Goal: Information Seeking & Learning: Learn about a topic

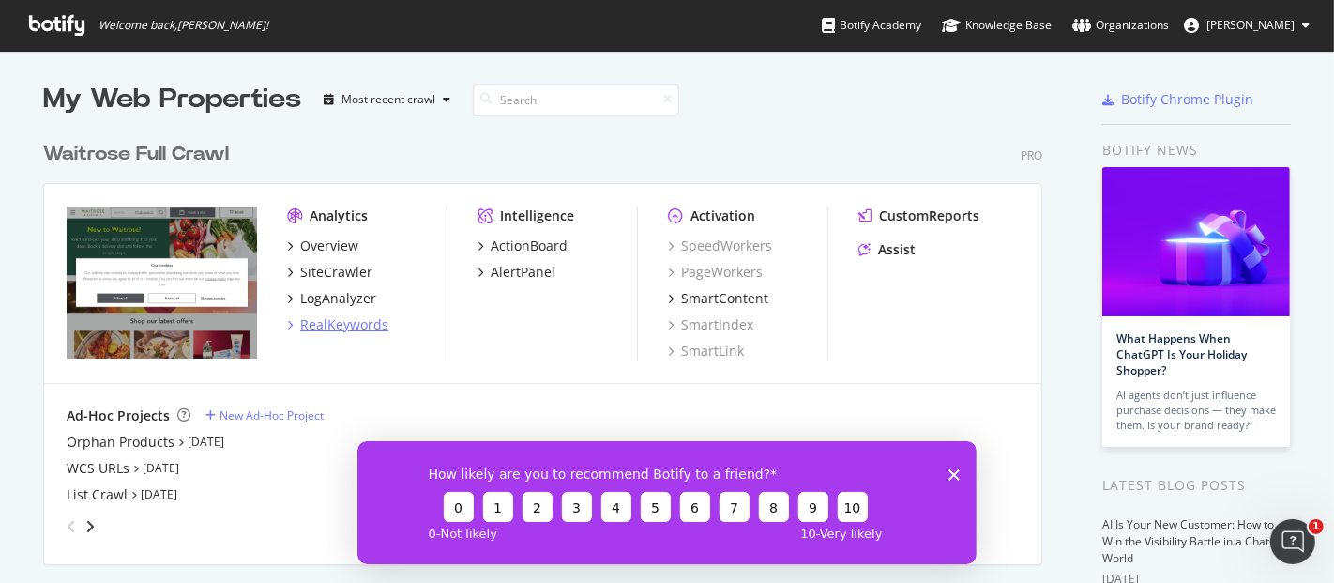
click at [335, 324] on div "RealKeywords" at bounding box center [344, 324] width 88 height 19
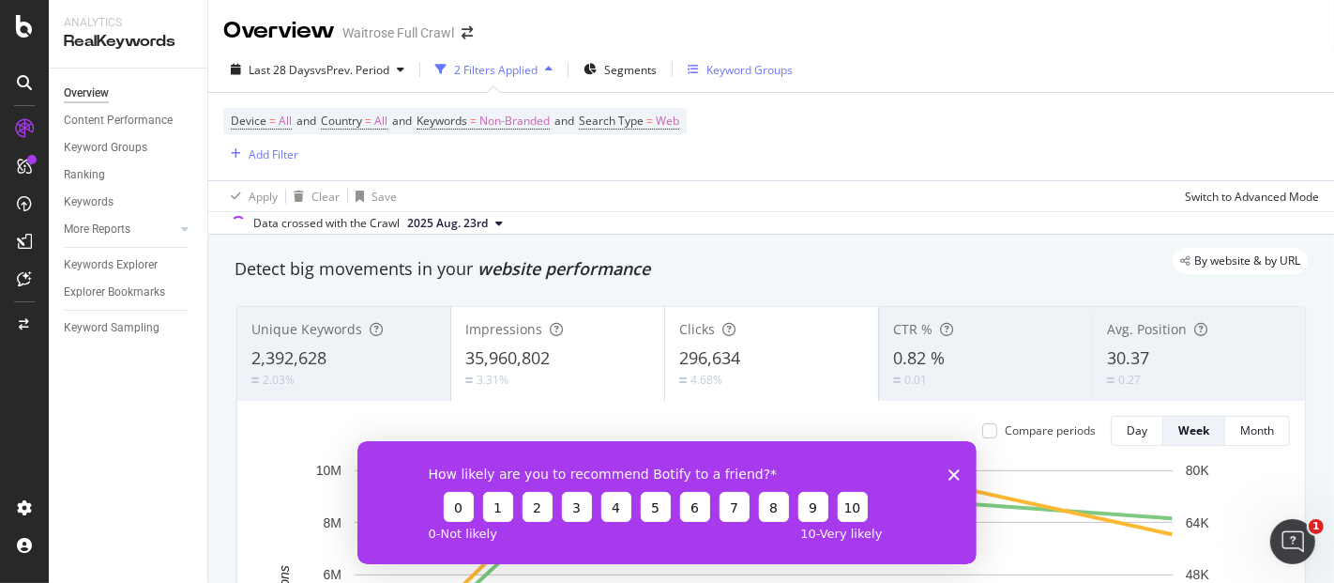
click at [715, 73] on div "Keyword Groups" at bounding box center [750, 70] width 86 height 16
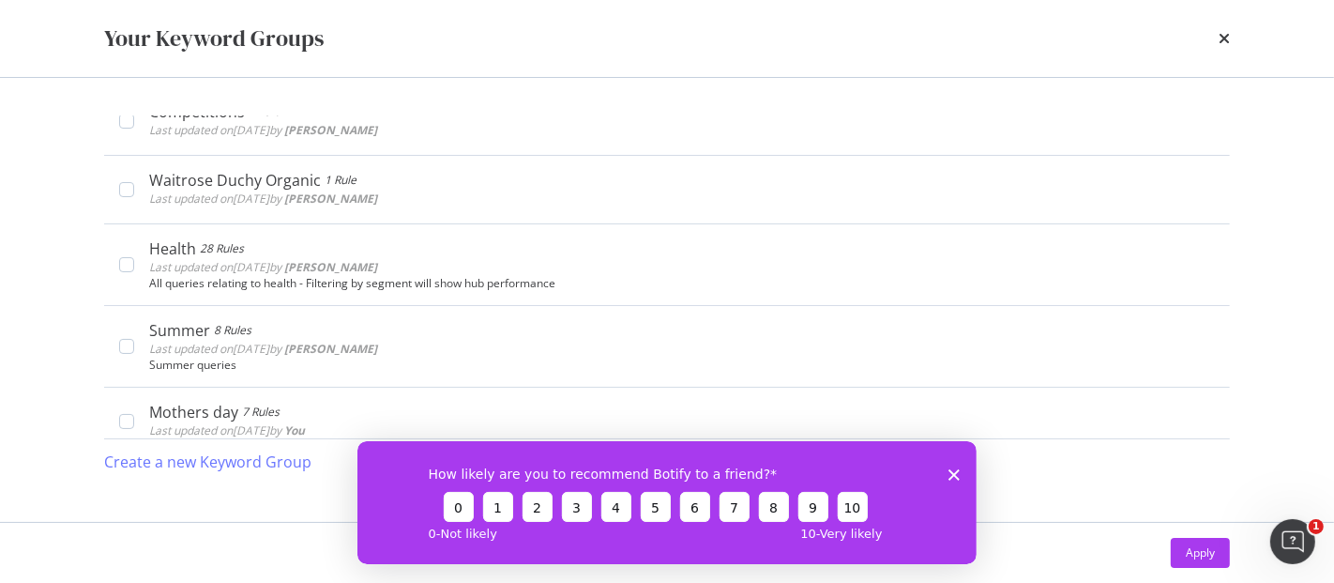
scroll to position [584, 0]
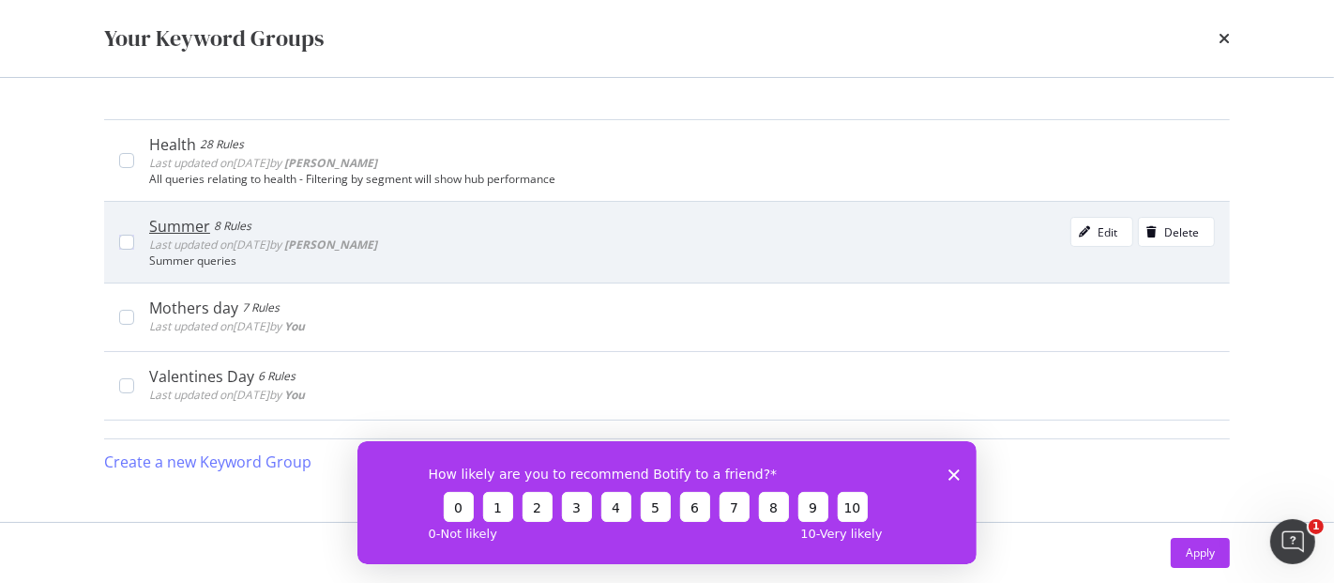
click at [297, 255] on div "Summer queries" at bounding box center [682, 260] width 1066 height 13
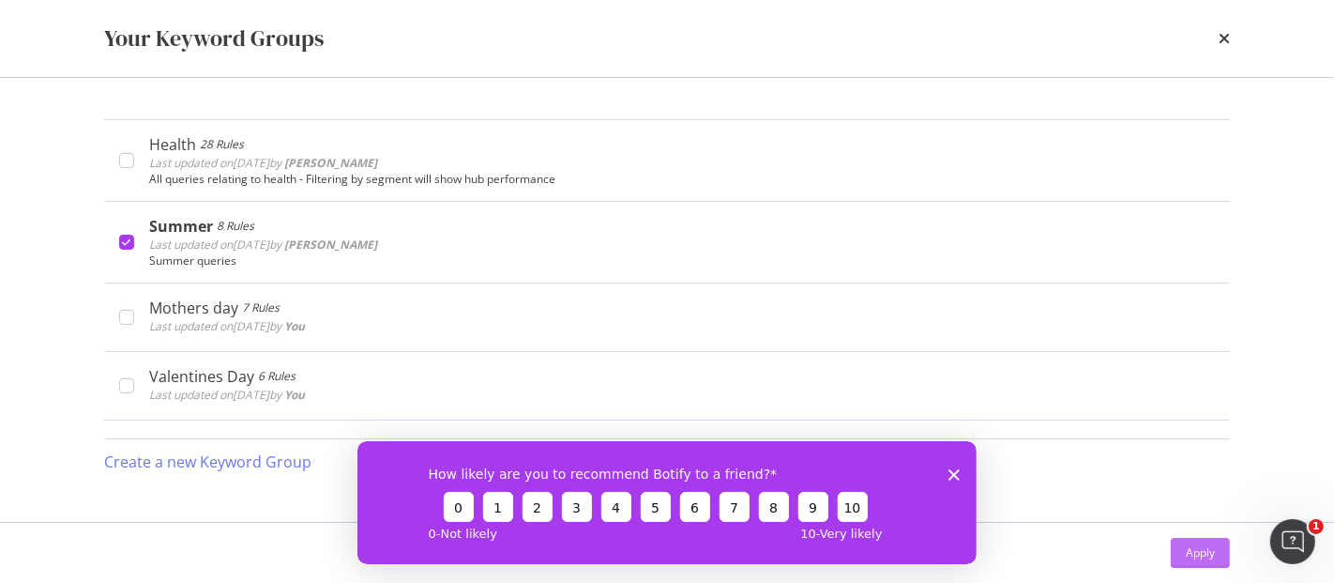
click at [1196, 556] on div "Apply" at bounding box center [1200, 552] width 29 height 16
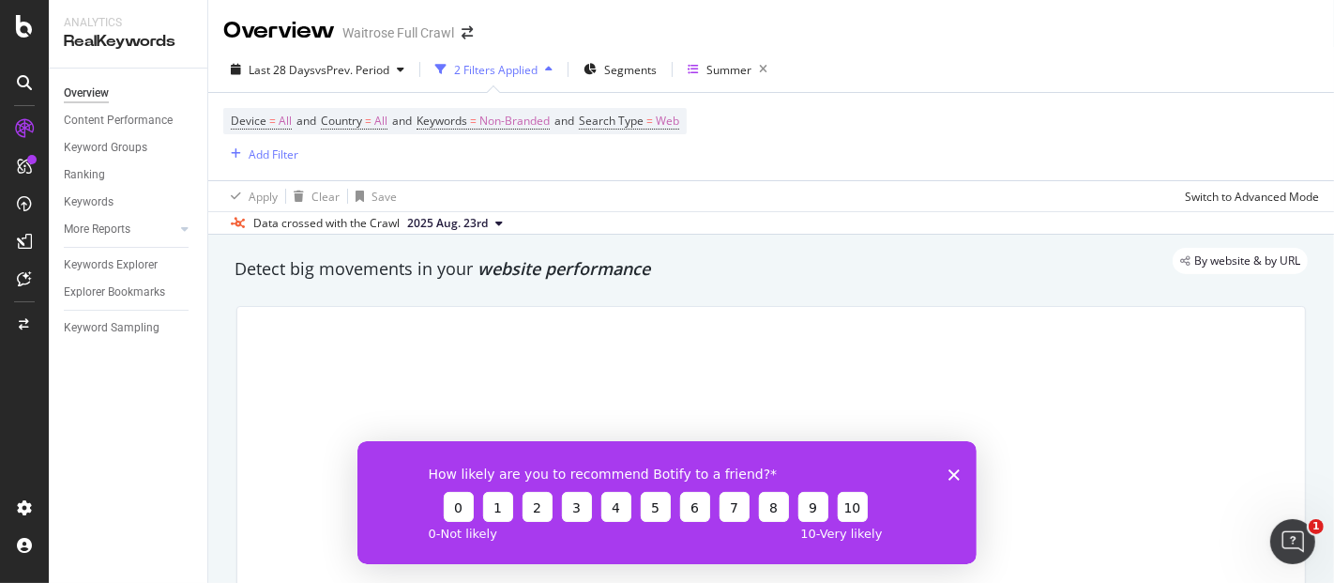
click at [950, 473] on icon "Close survey" at bounding box center [953, 473] width 11 height 11
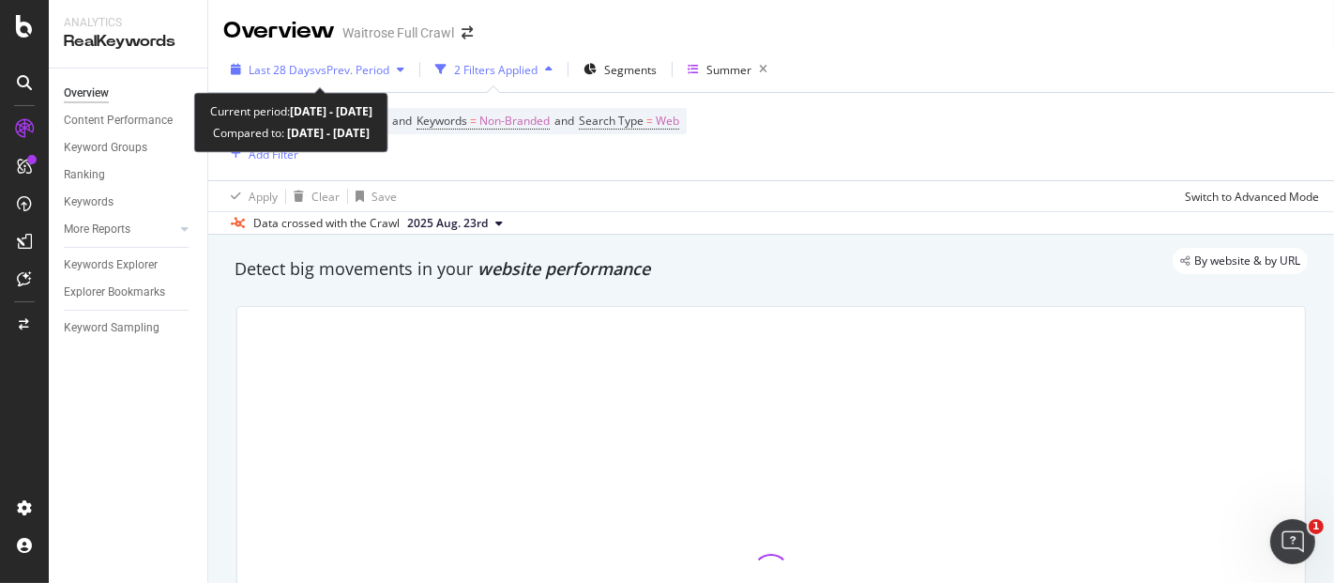
click at [371, 66] on span "vs Prev. Period" at bounding box center [352, 70] width 74 height 16
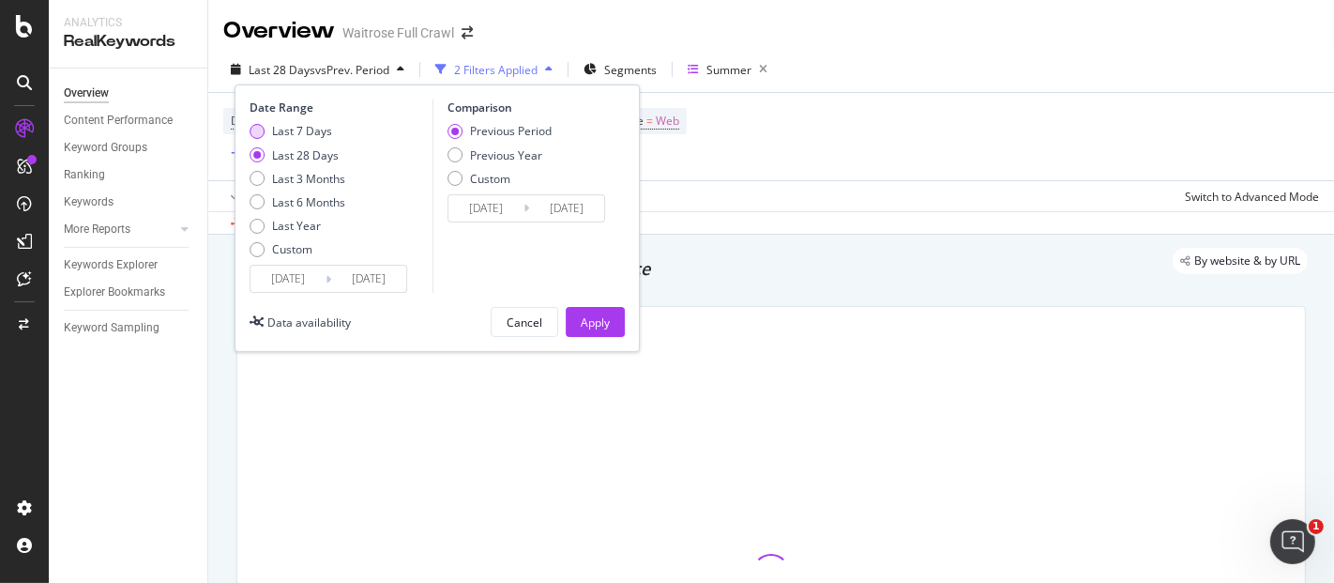
click at [307, 129] on div "Last 7 Days" at bounding box center [302, 131] width 60 height 16
type input "[DATE]"
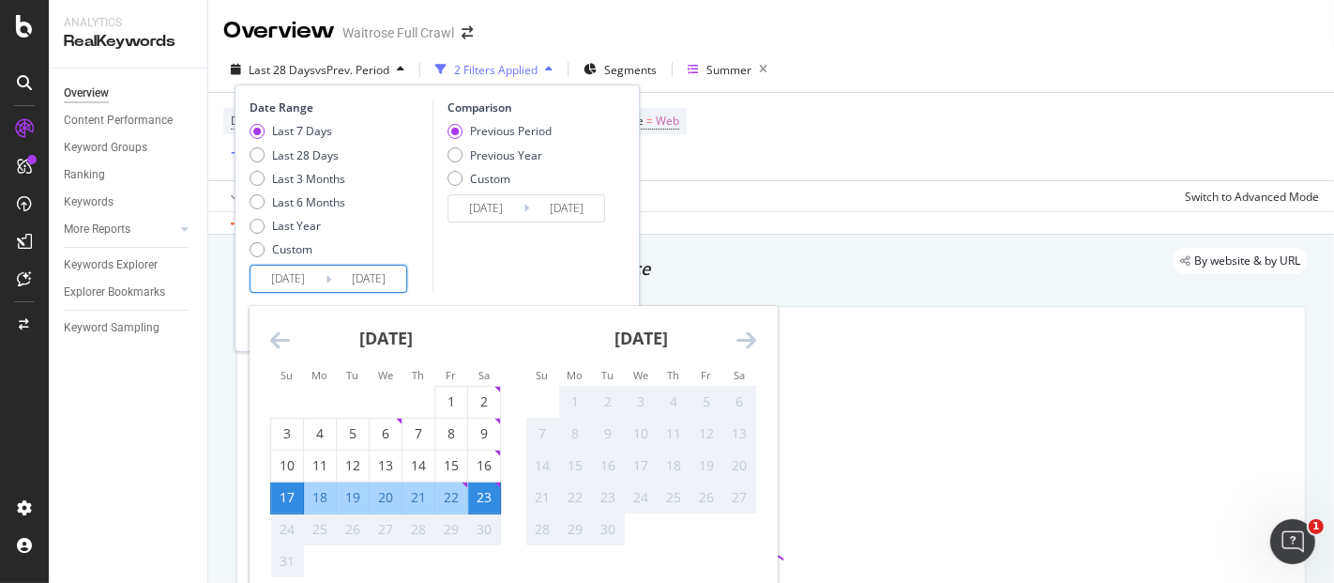
click at [280, 274] on input "[DATE]" at bounding box center [288, 279] width 75 height 26
click at [484, 475] on div "16" at bounding box center [484, 465] width 32 height 31
type input "[DATE]"
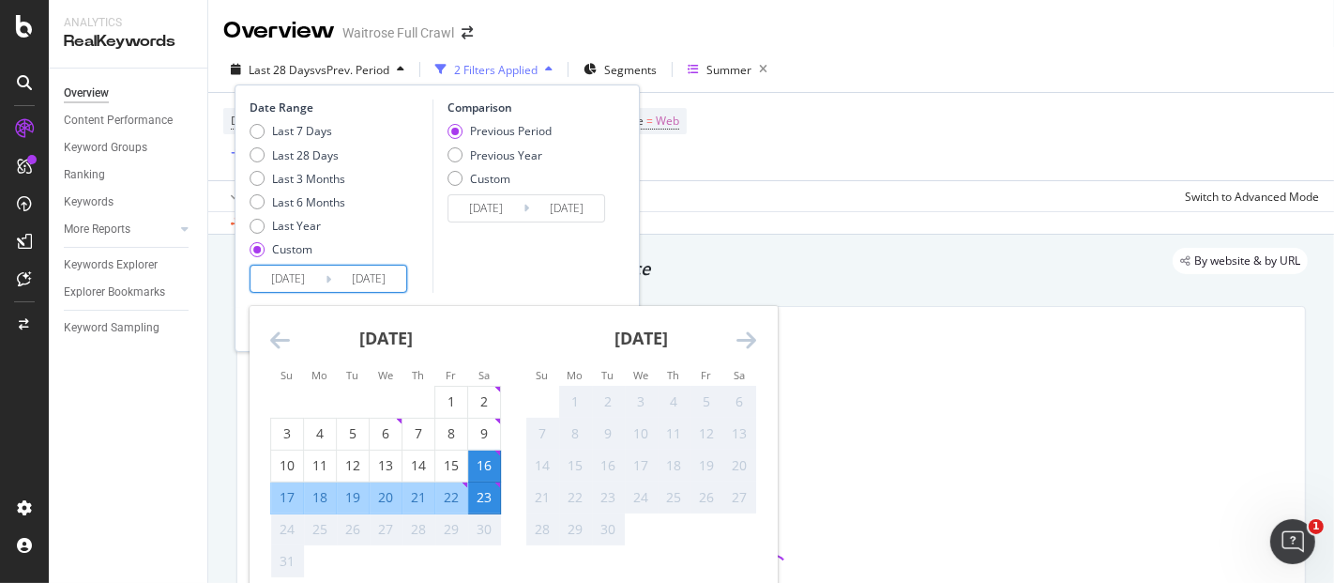
click at [452, 496] on div "22" at bounding box center [451, 497] width 32 height 19
type input "[DATE]"
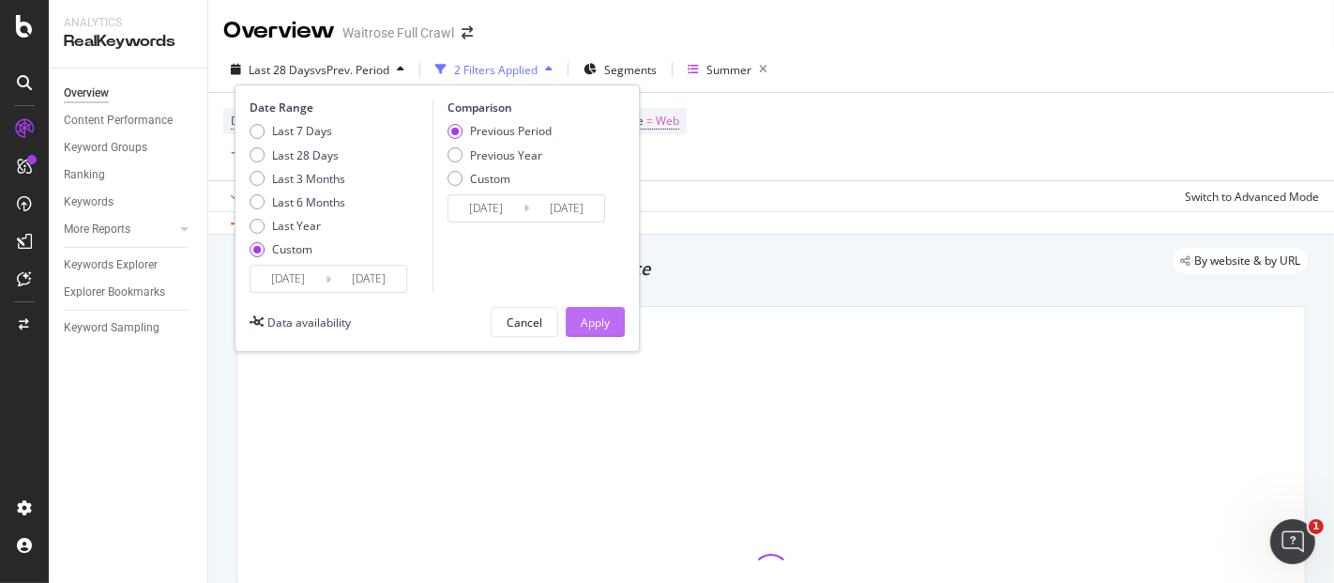
click at [598, 328] on div "Apply" at bounding box center [595, 322] width 29 height 16
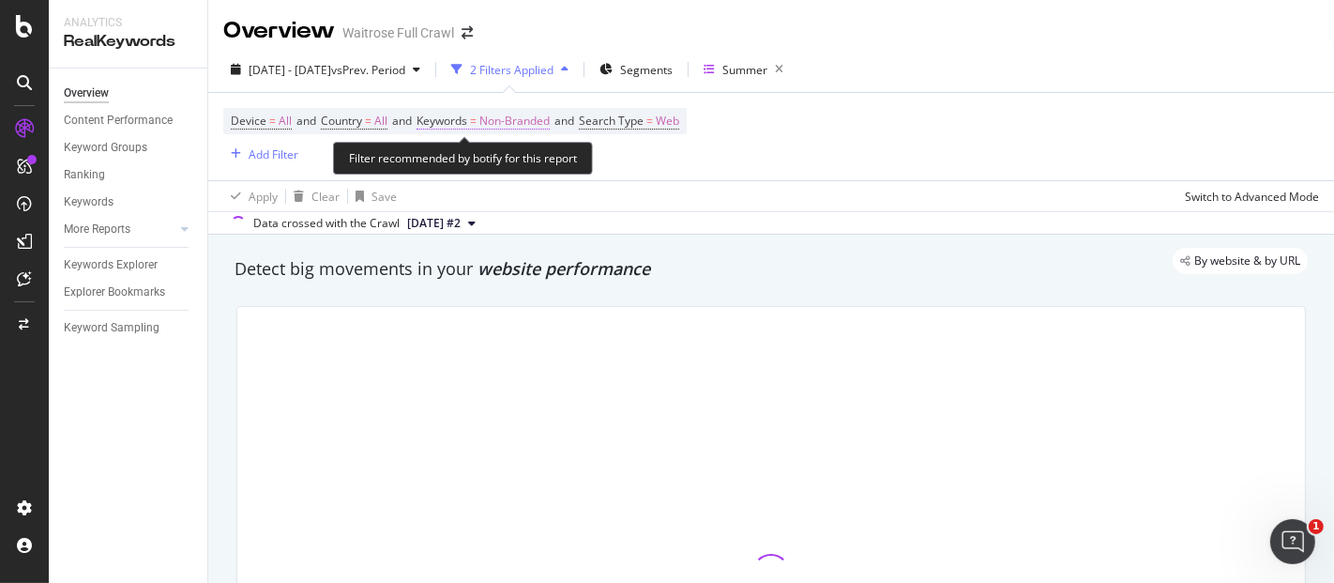
click at [541, 114] on span "Non-Branded" at bounding box center [515, 121] width 70 height 26
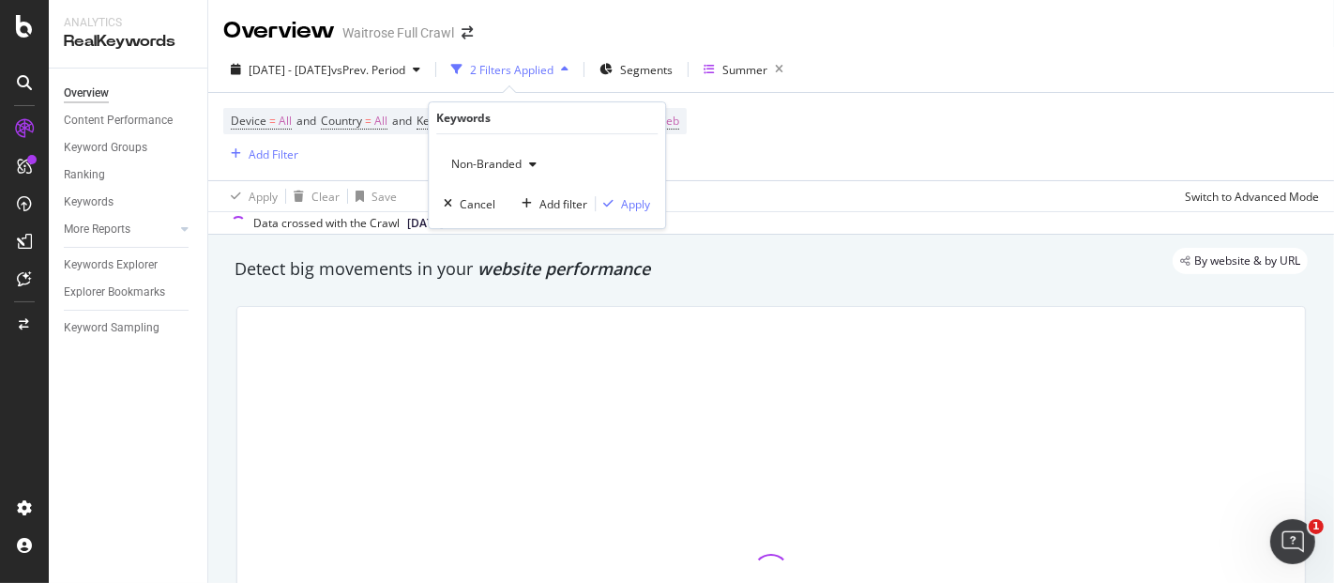
click at [517, 164] on span "Non-Branded" at bounding box center [483, 164] width 78 height 16
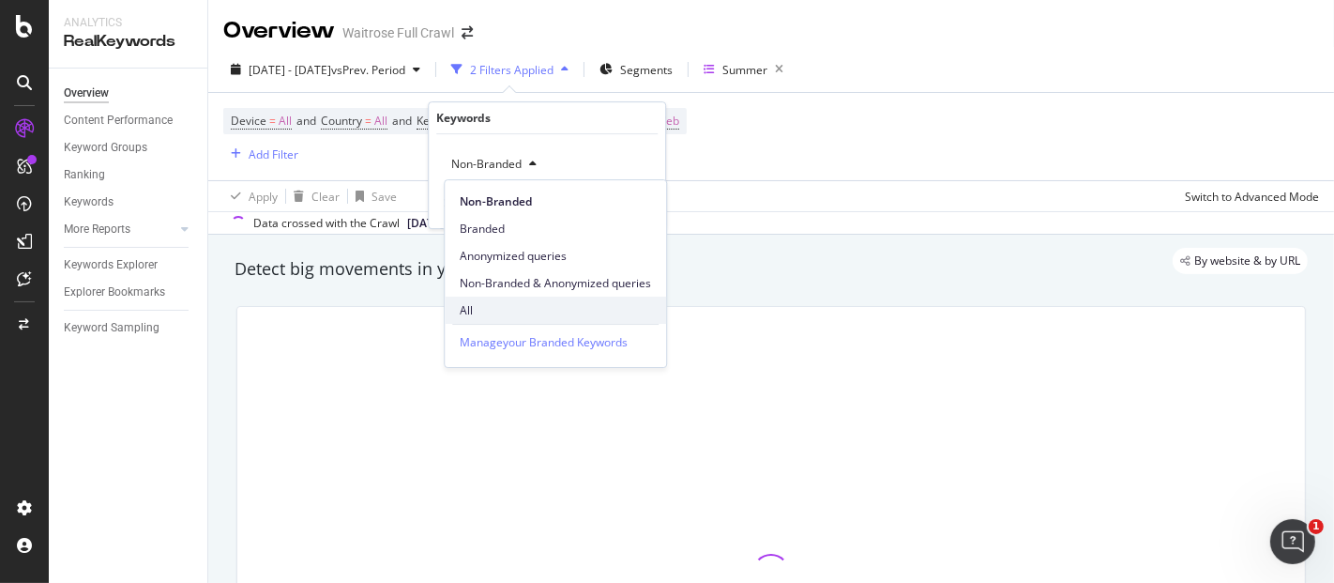
click at [490, 317] on span "All" at bounding box center [555, 310] width 191 height 17
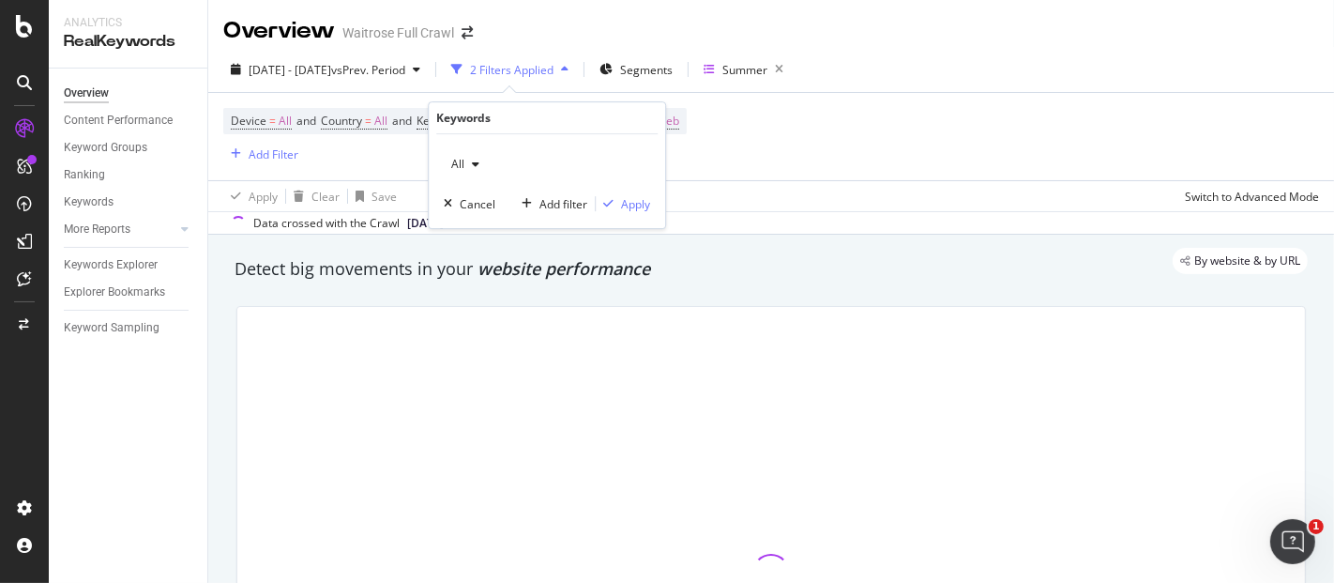
click at [638, 191] on div "All Cancel Add filter Apply" at bounding box center [547, 181] width 236 height 94
click at [630, 200] on div "Apply" at bounding box center [635, 204] width 29 height 16
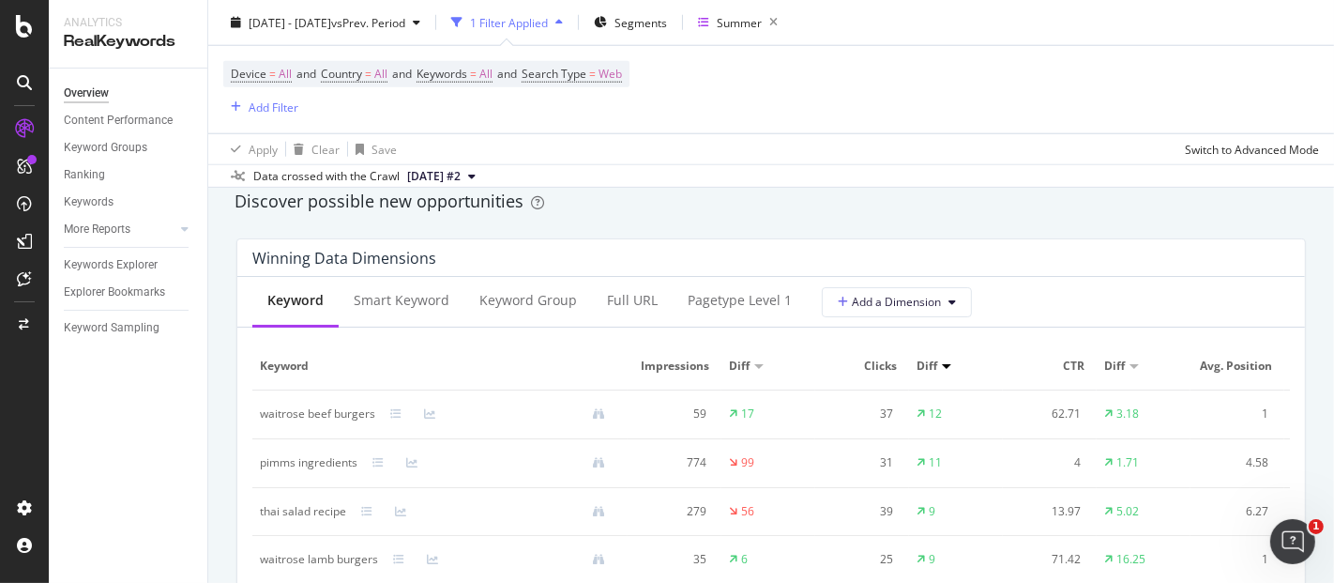
scroll to position [1651, 0]
click at [719, 282] on div "pagetype Level 1" at bounding box center [740, 298] width 134 height 52
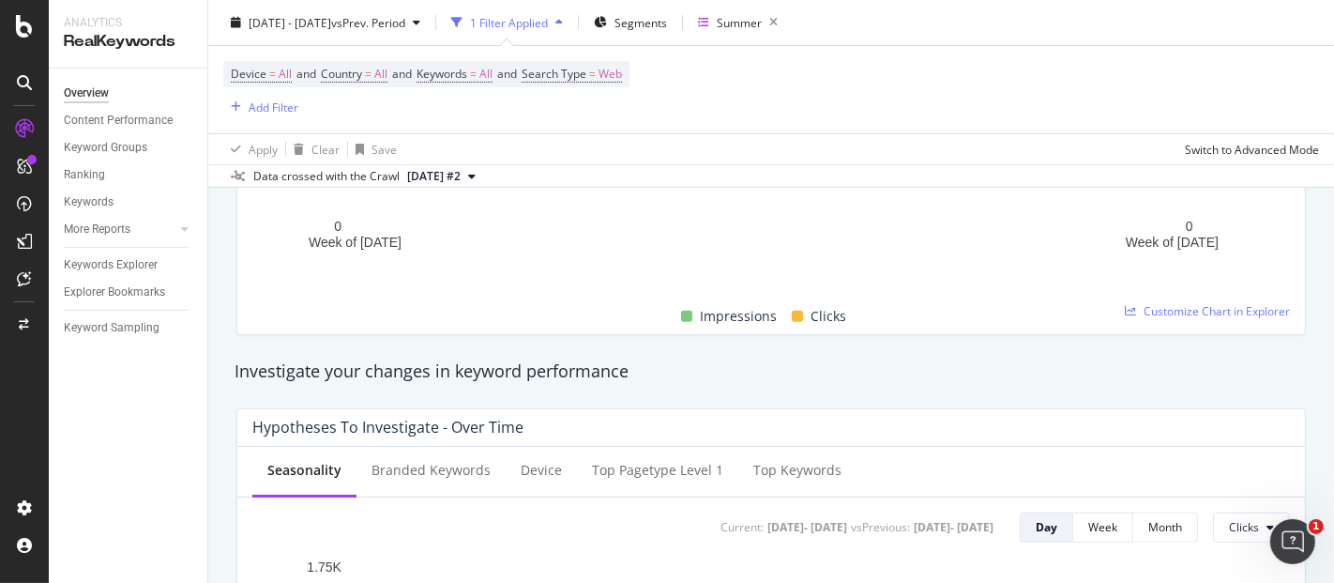
scroll to position [693, 0]
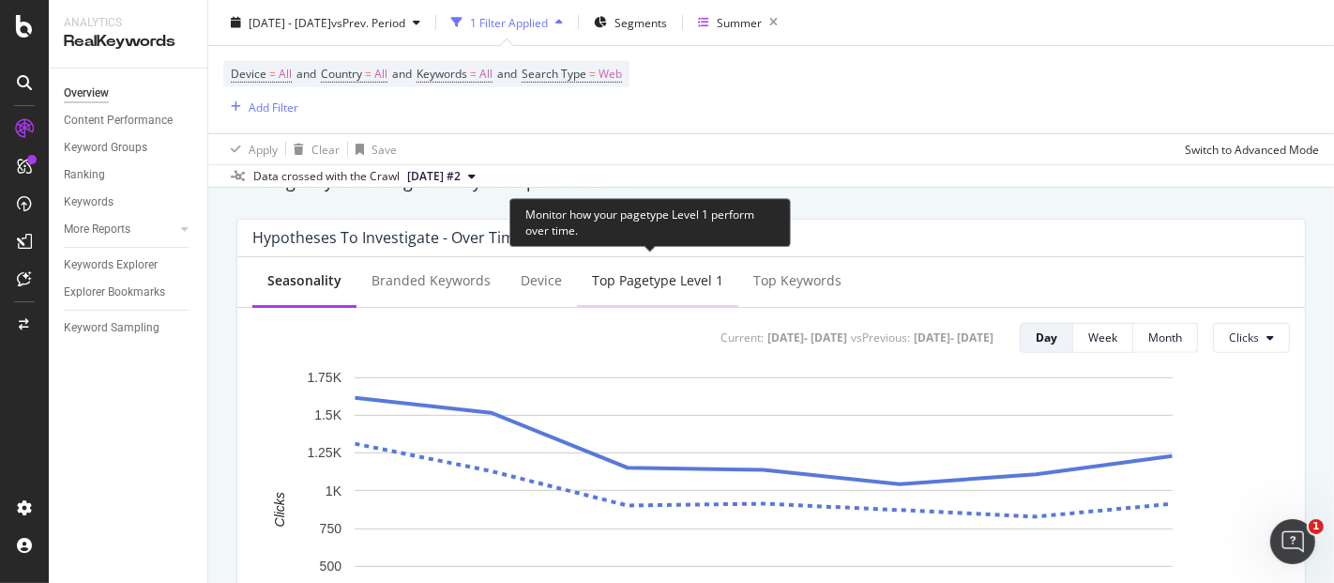
click at [655, 285] on div "Top pagetype Level 1" at bounding box center [657, 280] width 131 height 19
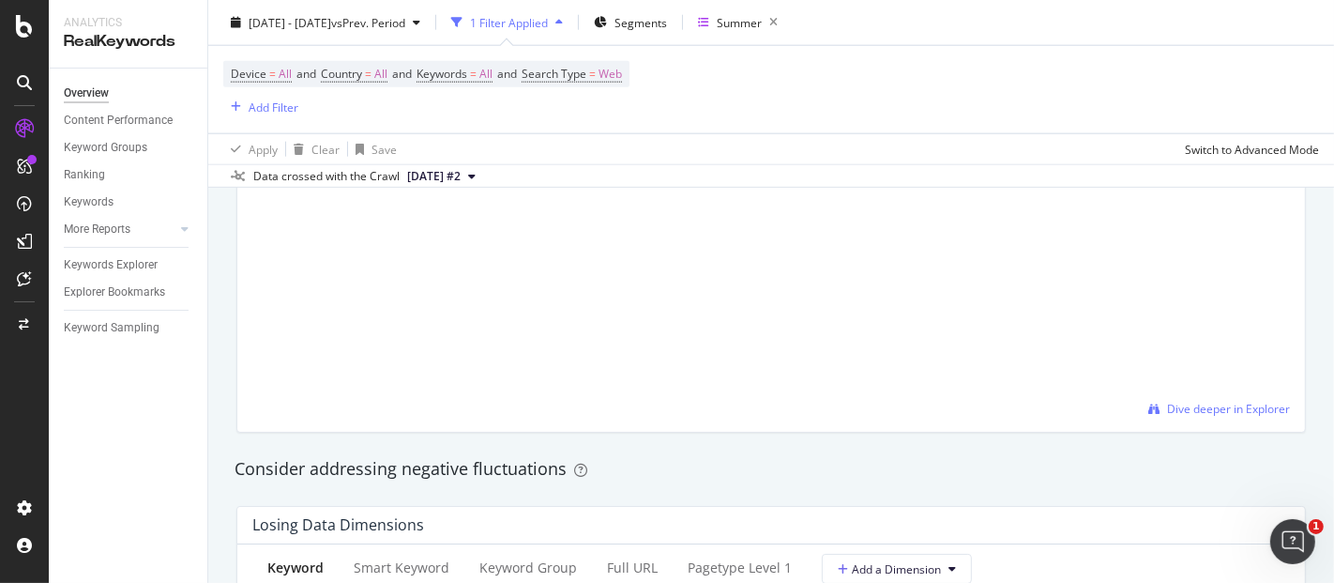
scroll to position [2093, 0]
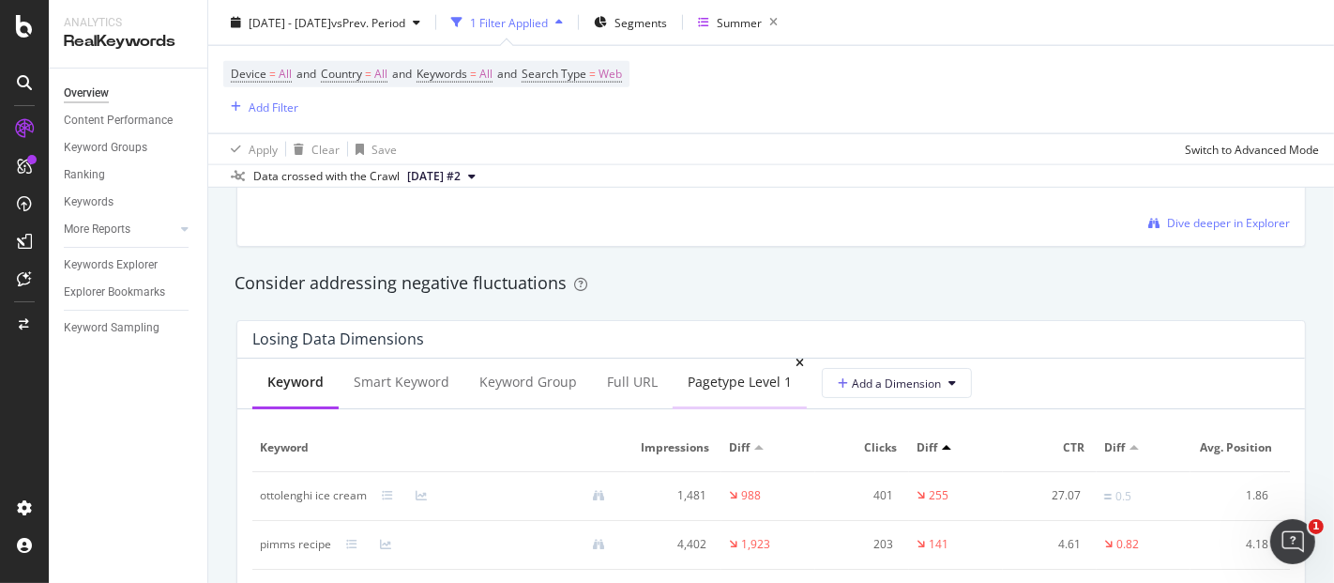
click at [706, 373] on div "pagetype Level 1" at bounding box center [740, 382] width 104 height 19
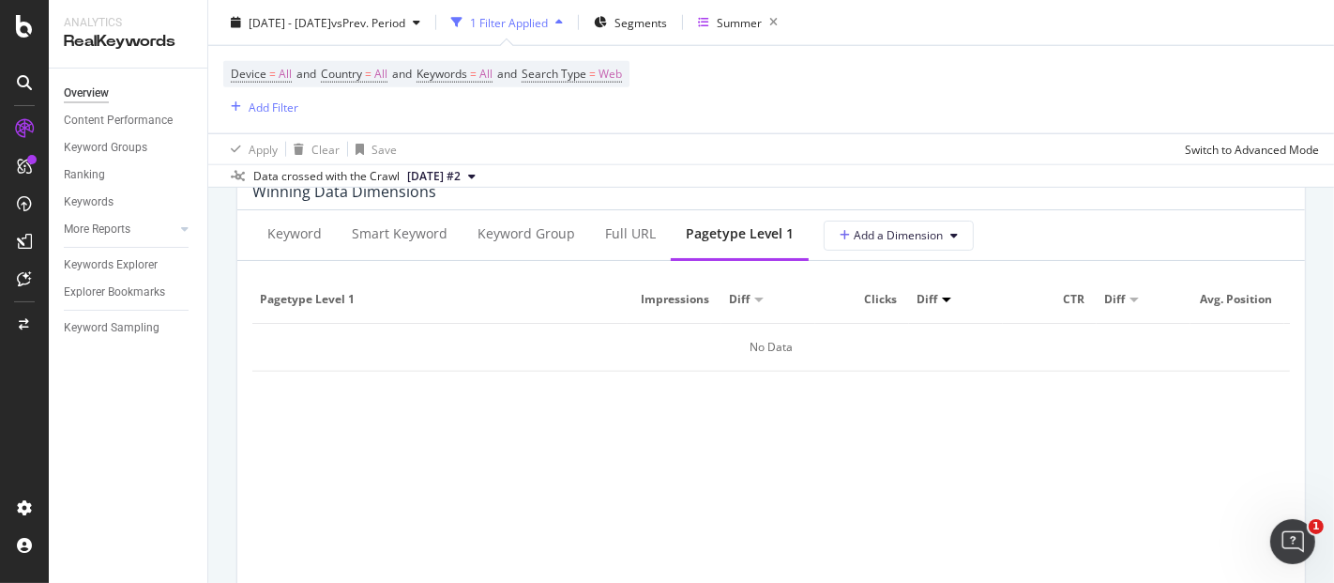
scroll to position [1712, 0]
click at [863, 224] on button "Add a Dimension" at bounding box center [899, 237] width 150 height 30
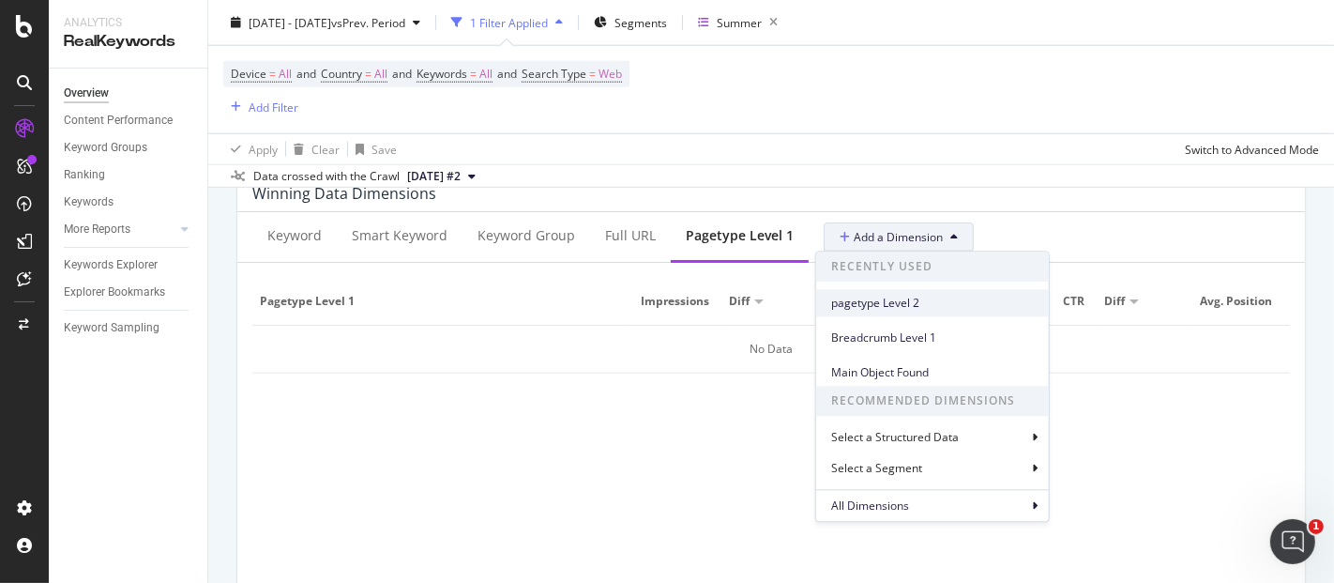
click at [869, 301] on span "pagetype Level 2" at bounding box center [932, 303] width 203 height 17
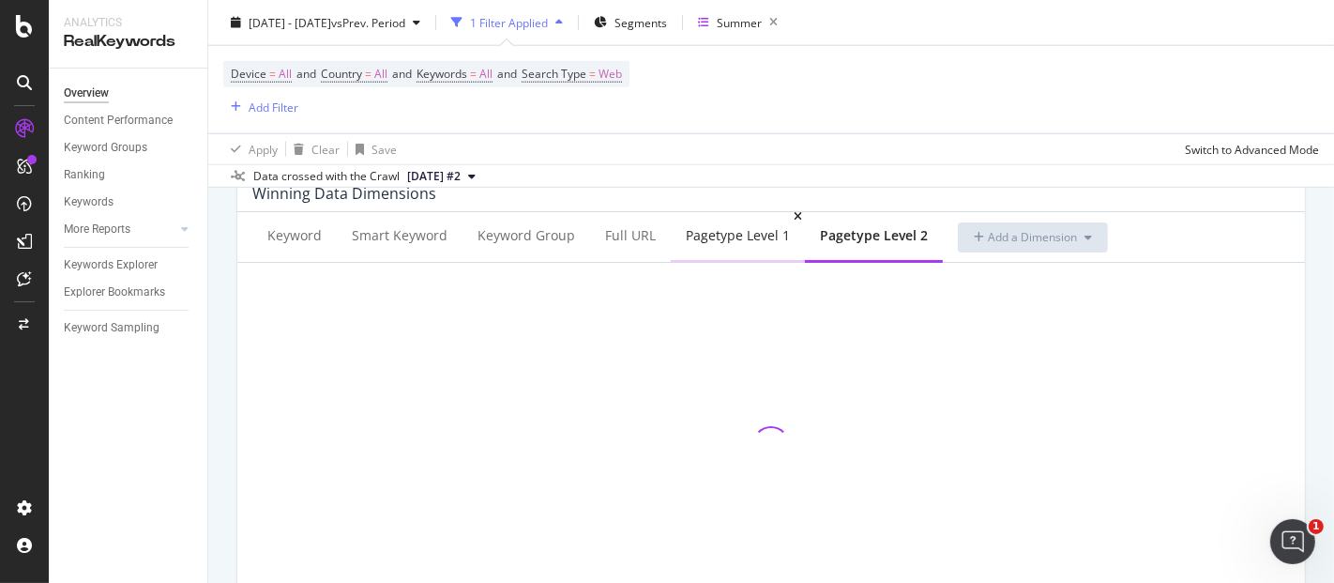
click at [704, 254] on div "pagetype Level 1" at bounding box center [738, 237] width 134 height 52
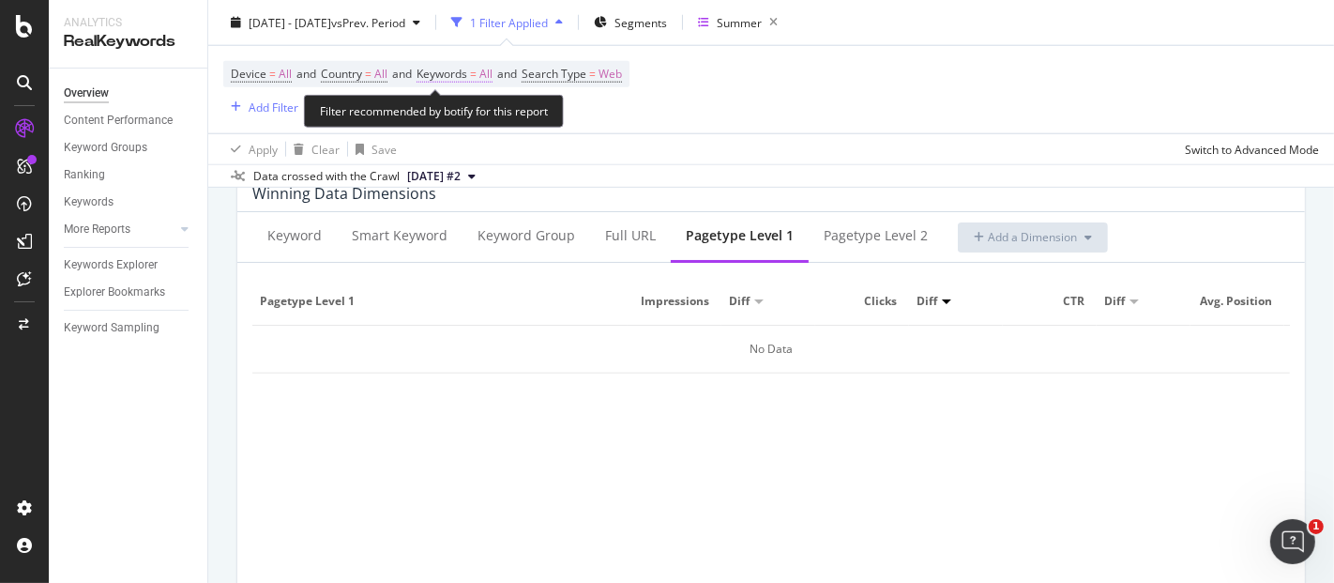
click at [493, 80] on span "All" at bounding box center [486, 74] width 13 height 26
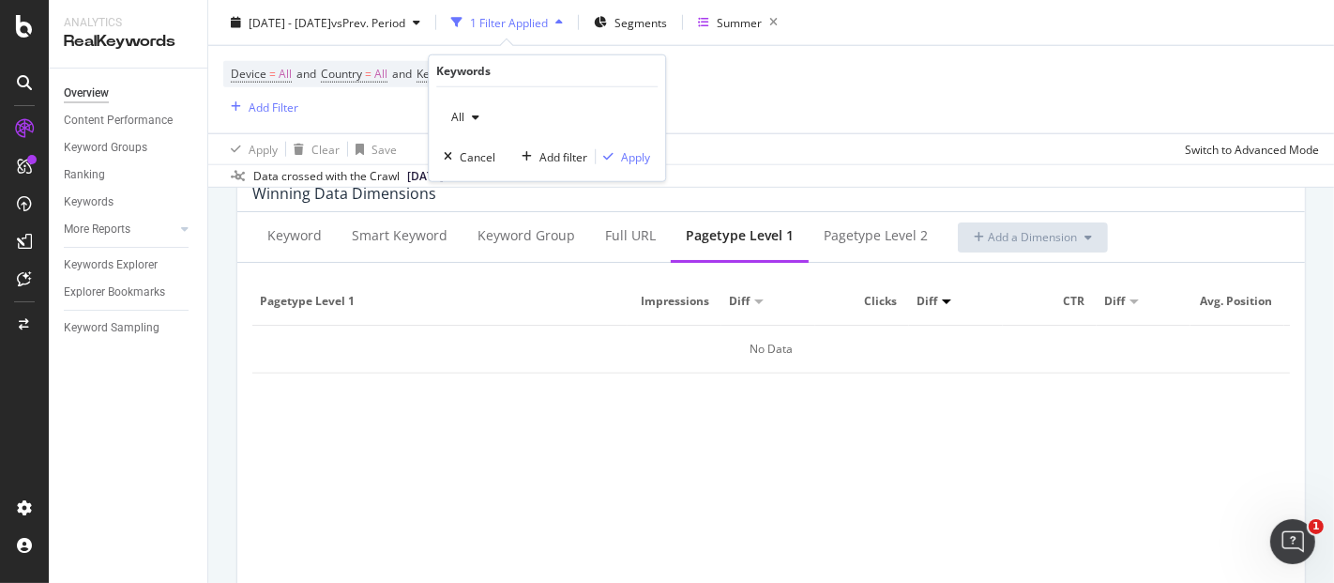
click at [477, 121] on icon "button" at bounding box center [476, 117] width 8 height 11
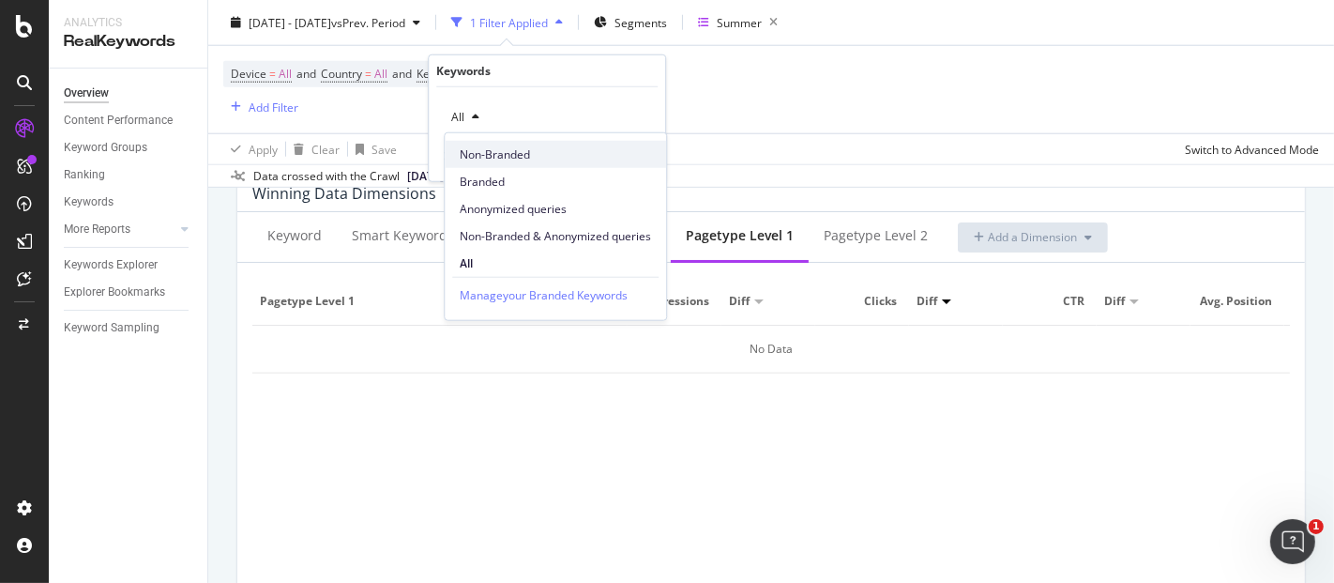
click at [523, 160] on span "Non-Branded" at bounding box center [555, 153] width 191 height 17
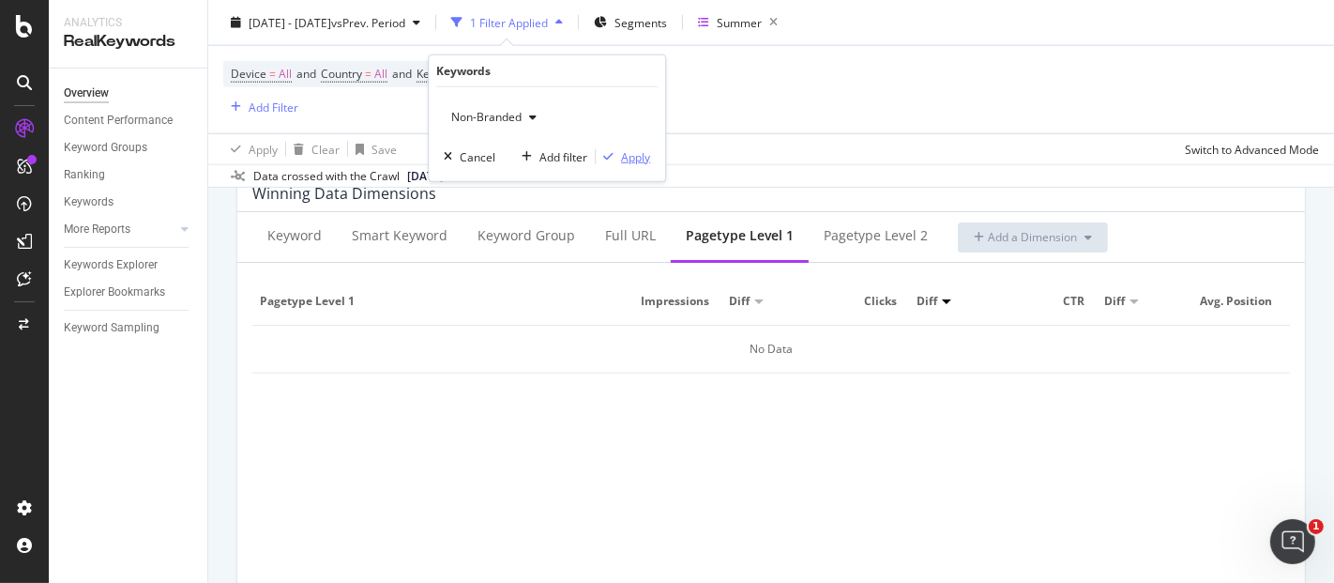
click at [624, 160] on div "Apply" at bounding box center [635, 156] width 29 height 16
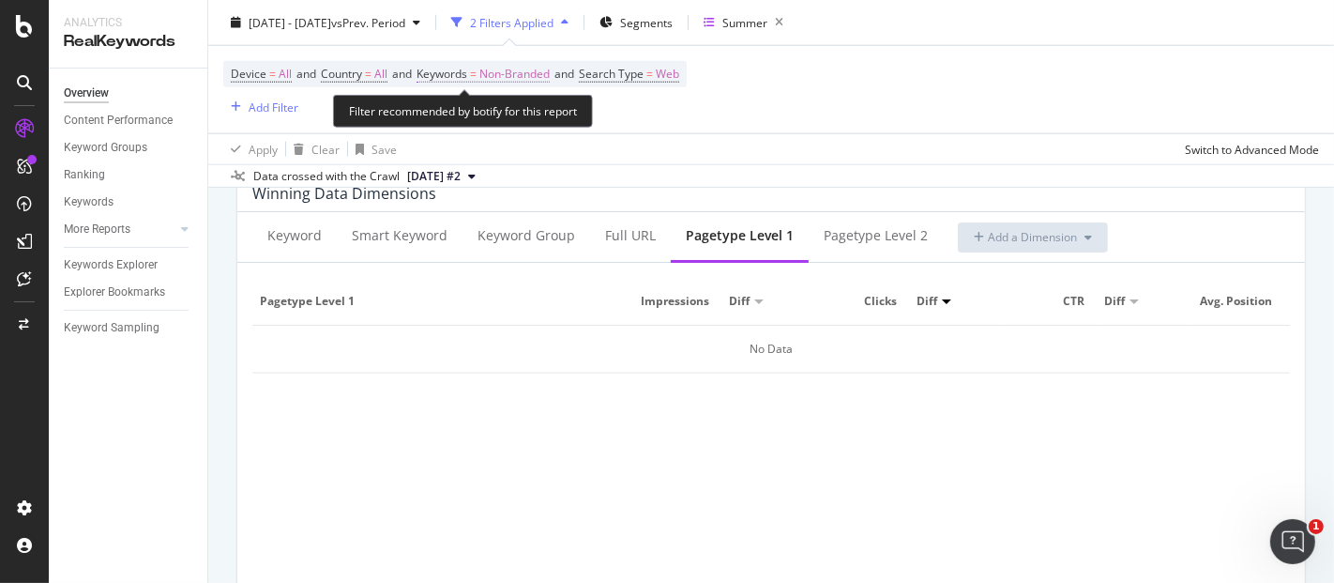
click at [538, 72] on span "Non-Branded" at bounding box center [515, 74] width 70 height 26
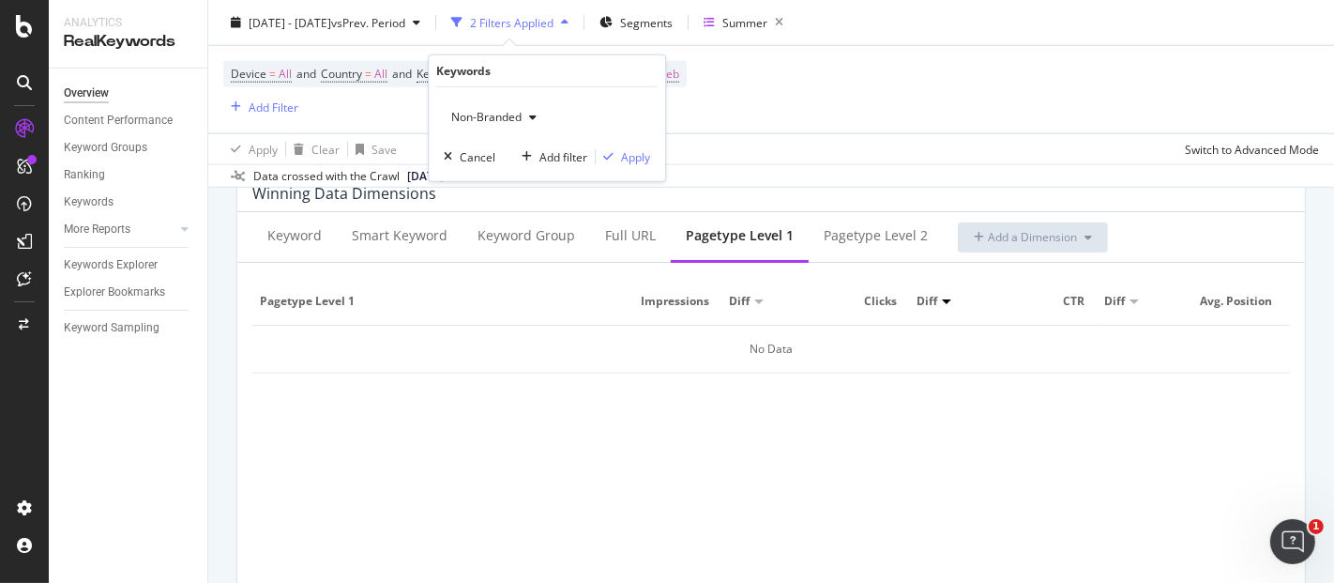
click at [520, 115] on span "Non-Branded" at bounding box center [483, 117] width 78 height 16
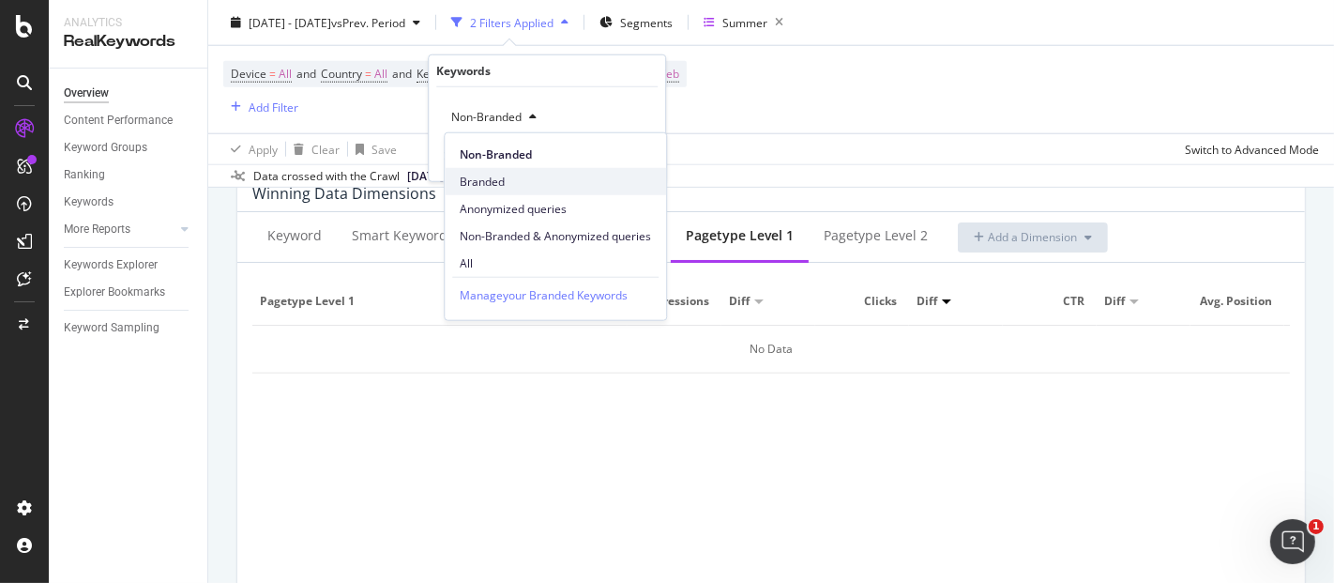
click at [498, 170] on div "Branded" at bounding box center [555, 181] width 221 height 27
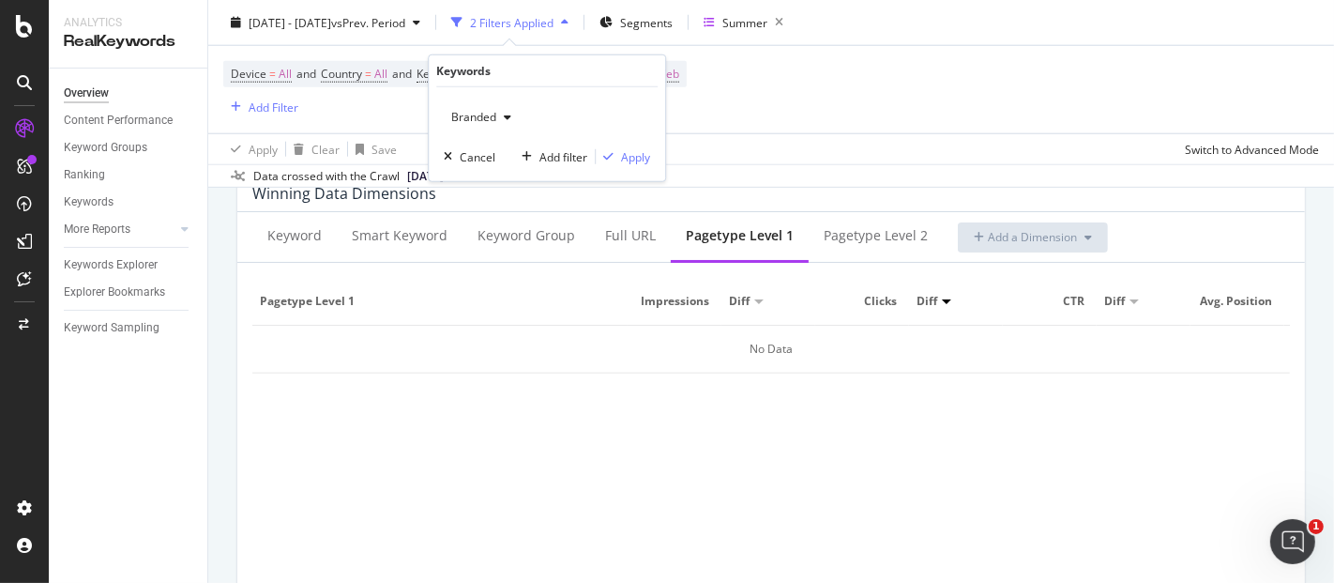
click at [635, 165] on div "Branded Cancel Add filter Apply" at bounding box center [547, 134] width 236 height 94
click at [638, 155] on div "Apply" at bounding box center [635, 156] width 29 height 16
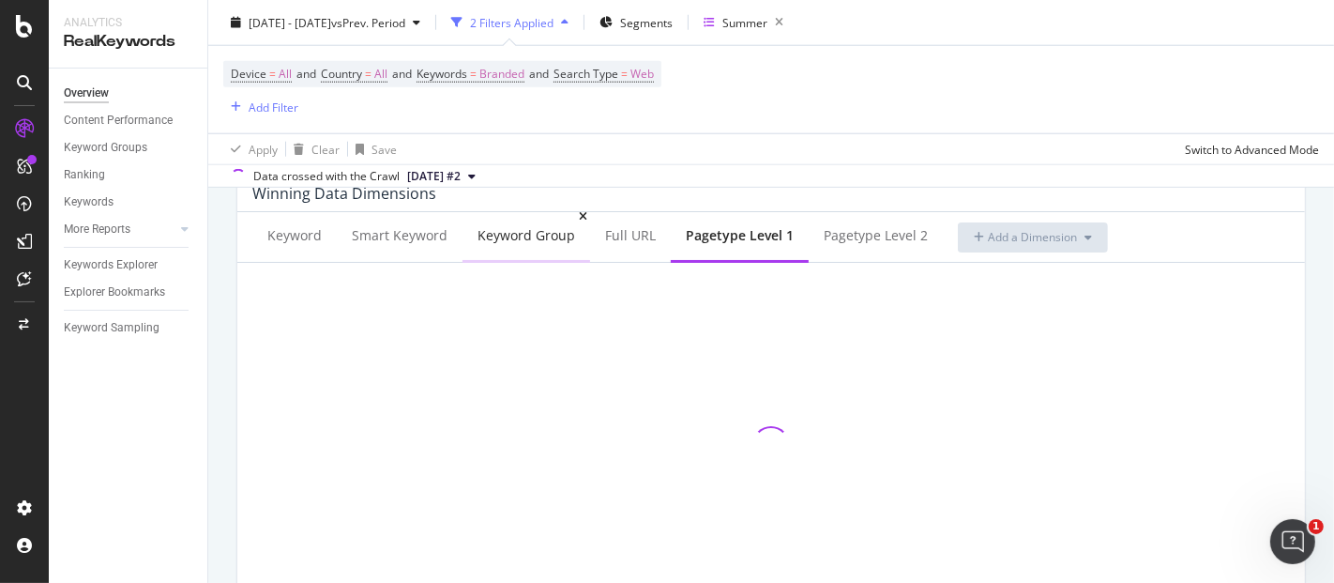
click at [544, 233] on div "Keyword Group" at bounding box center [527, 235] width 98 height 19
click at [703, 239] on div "pagetype Level 1" at bounding box center [741, 235] width 104 height 19
click at [863, 233] on div "pagetype Level 2" at bounding box center [876, 235] width 104 height 19
click at [753, 251] on div "pagetype Level 1" at bounding box center [738, 237] width 134 height 52
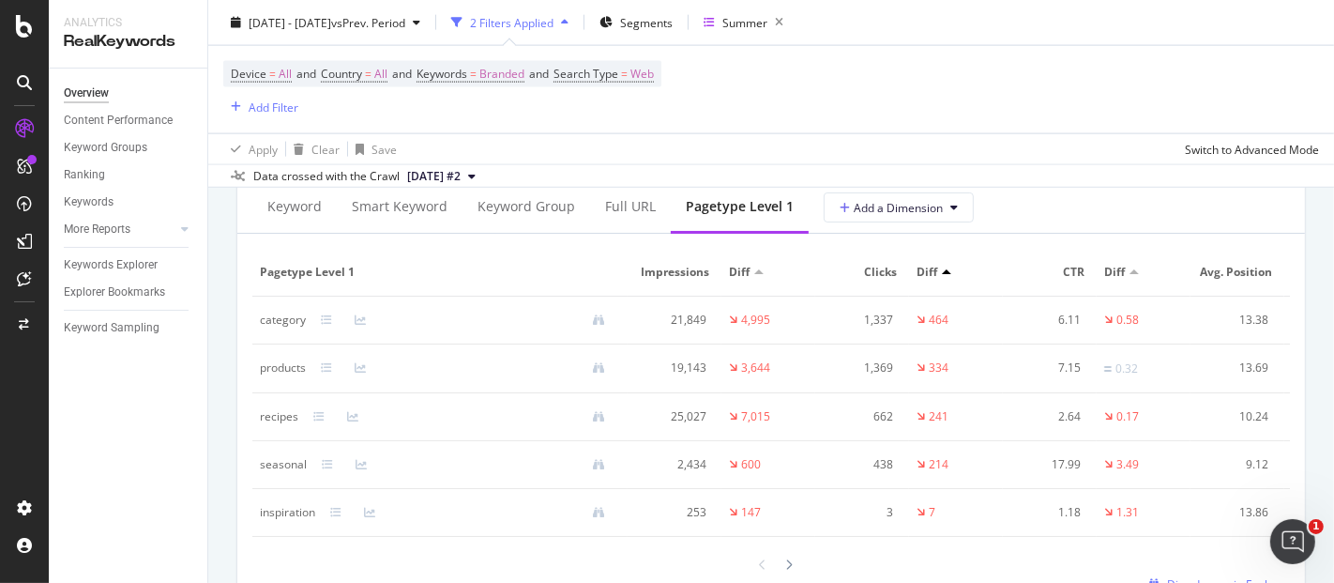
scroll to position [2270, 0]
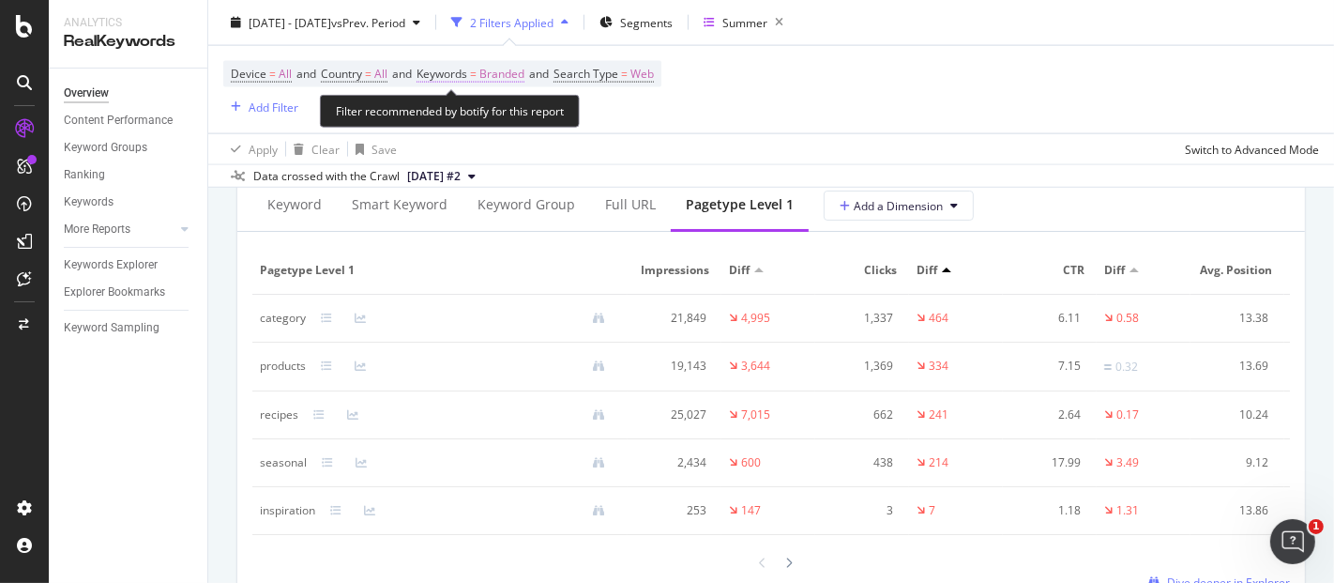
click at [519, 74] on span "Branded" at bounding box center [502, 74] width 45 height 26
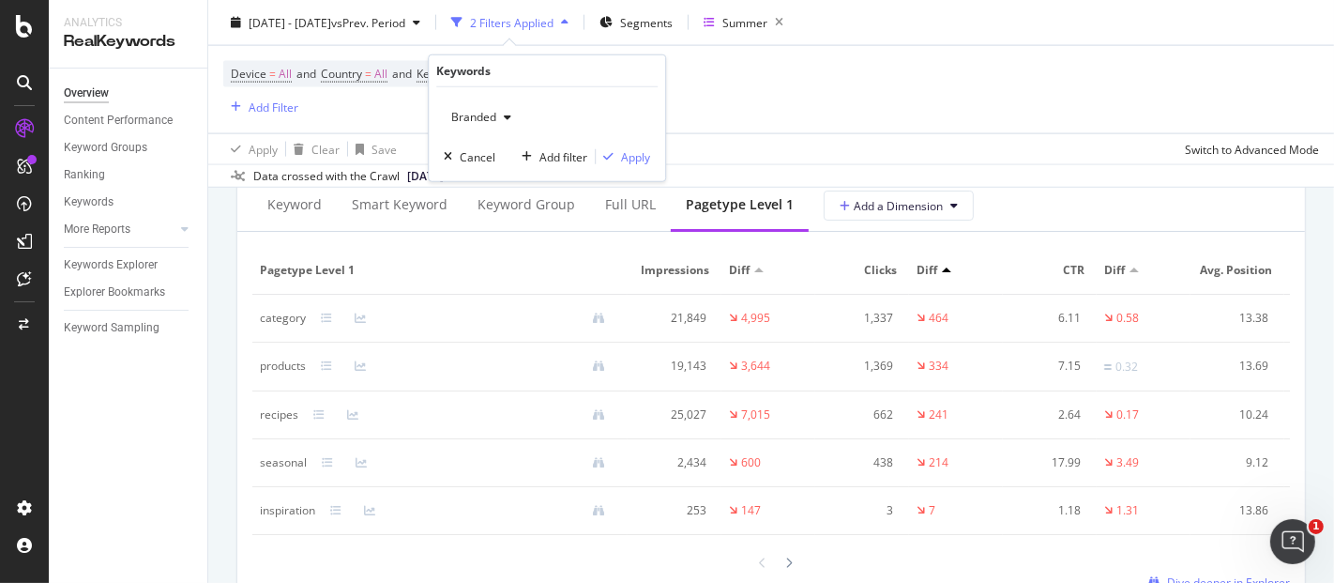
click at [501, 127] on div "Branded" at bounding box center [481, 117] width 75 height 28
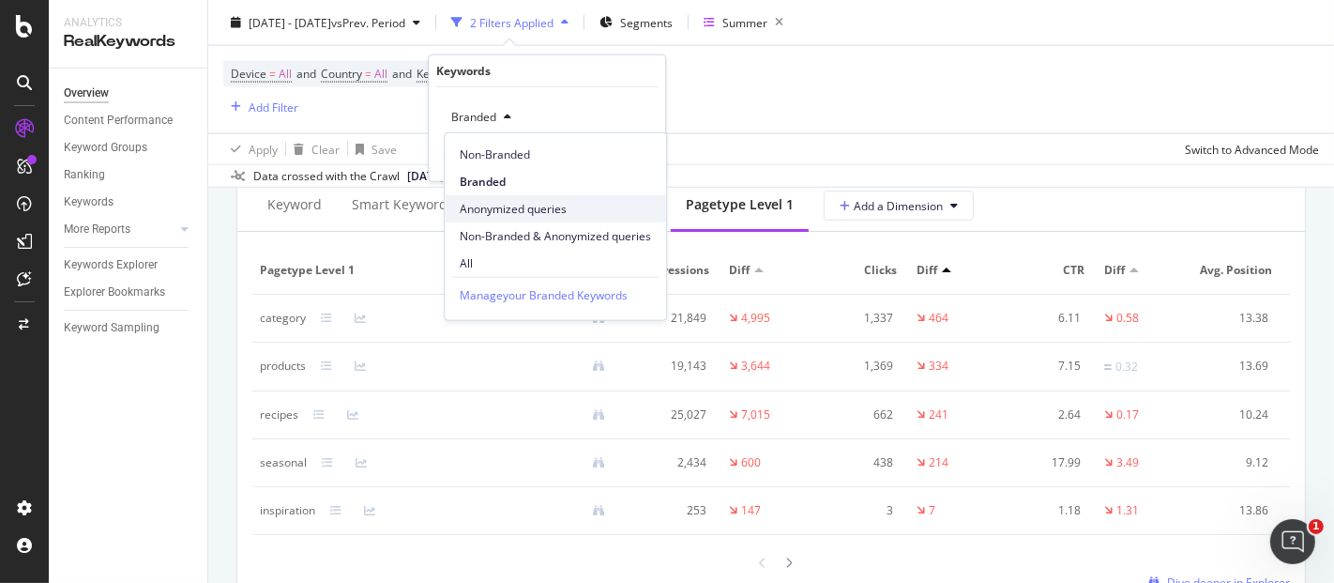
click at [514, 206] on span "Anonymized queries" at bounding box center [555, 208] width 191 height 17
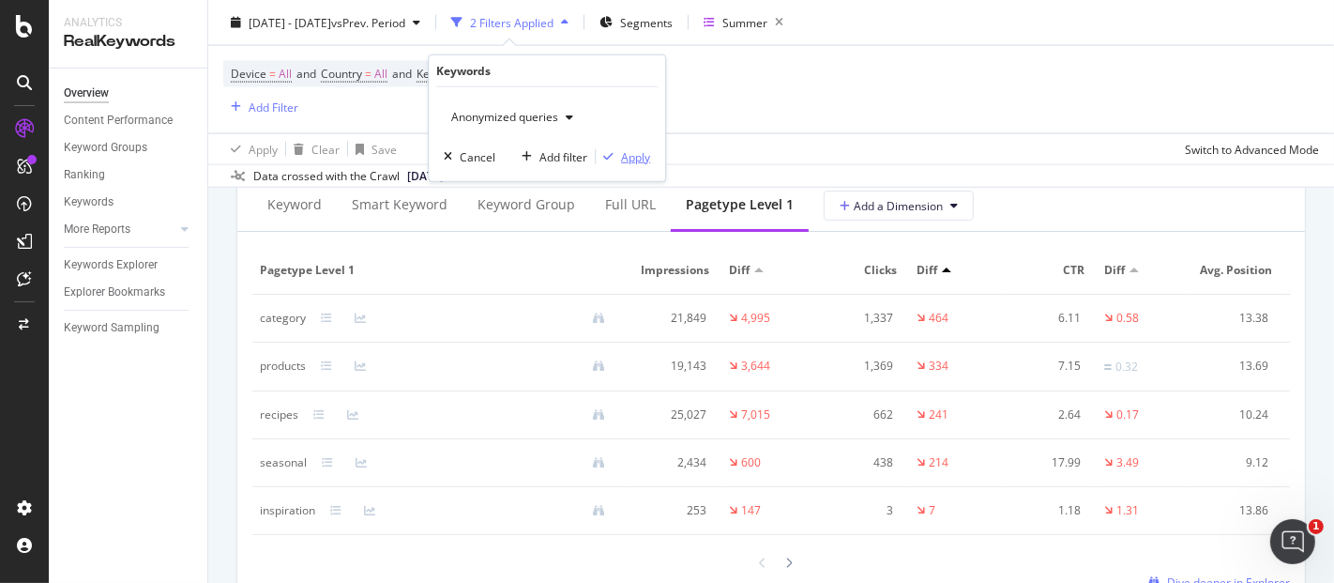
click at [624, 154] on div "Apply" at bounding box center [635, 156] width 29 height 16
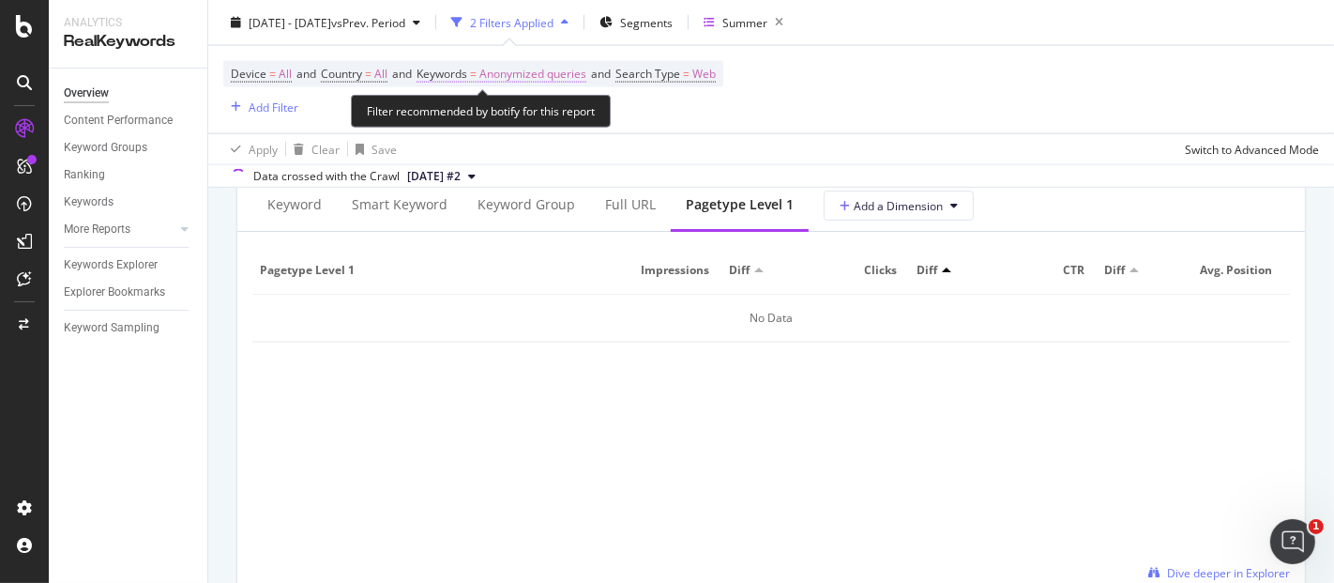
click at [553, 63] on span "Anonymized queries" at bounding box center [533, 74] width 107 height 26
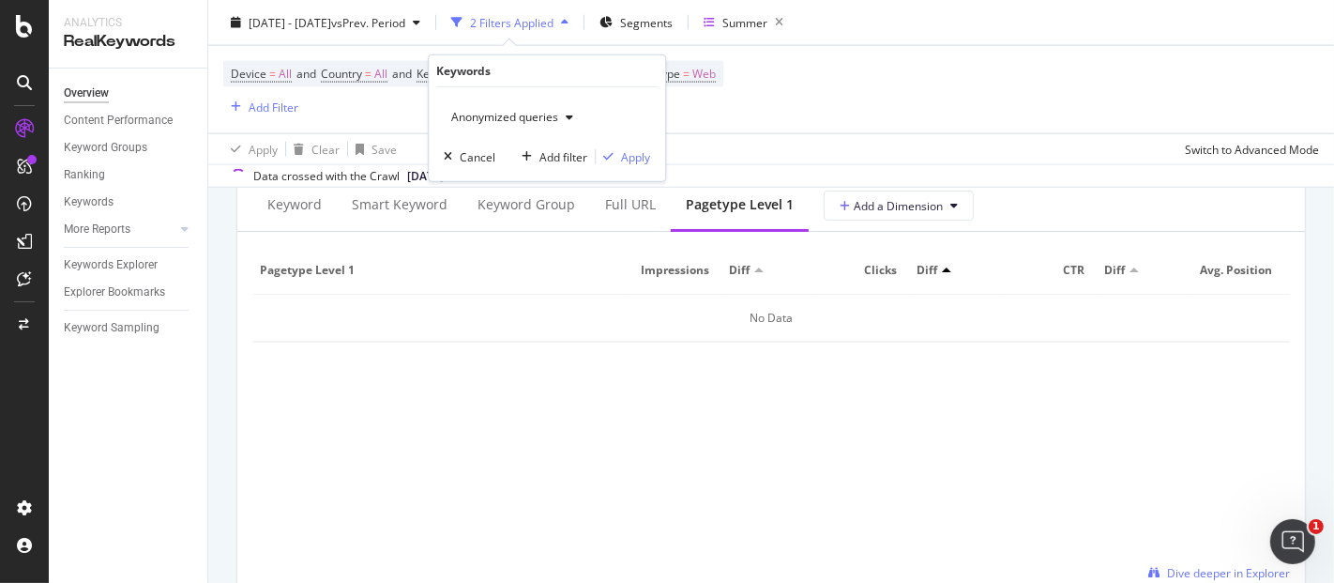
click at [529, 114] on span "Anonymized queries" at bounding box center [501, 117] width 114 height 16
click at [629, 157] on div "Apply" at bounding box center [635, 156] width 29 height 16
click at [533, 88] on div "Device = All and Country = All and Keywords = Anonymized queries and Search Typ…" at bounding box center [473, 89] width 500 height 57
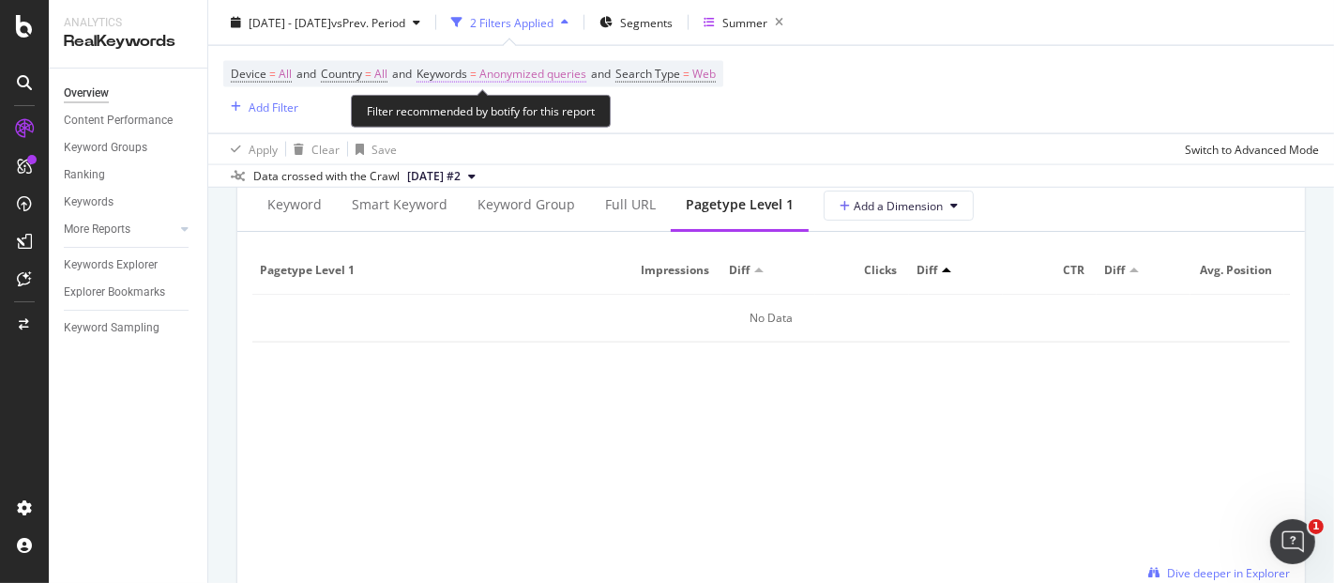
click at [537, 78] on span "Anonymized queries" at bounding box center [533, 74] width 107 height 26
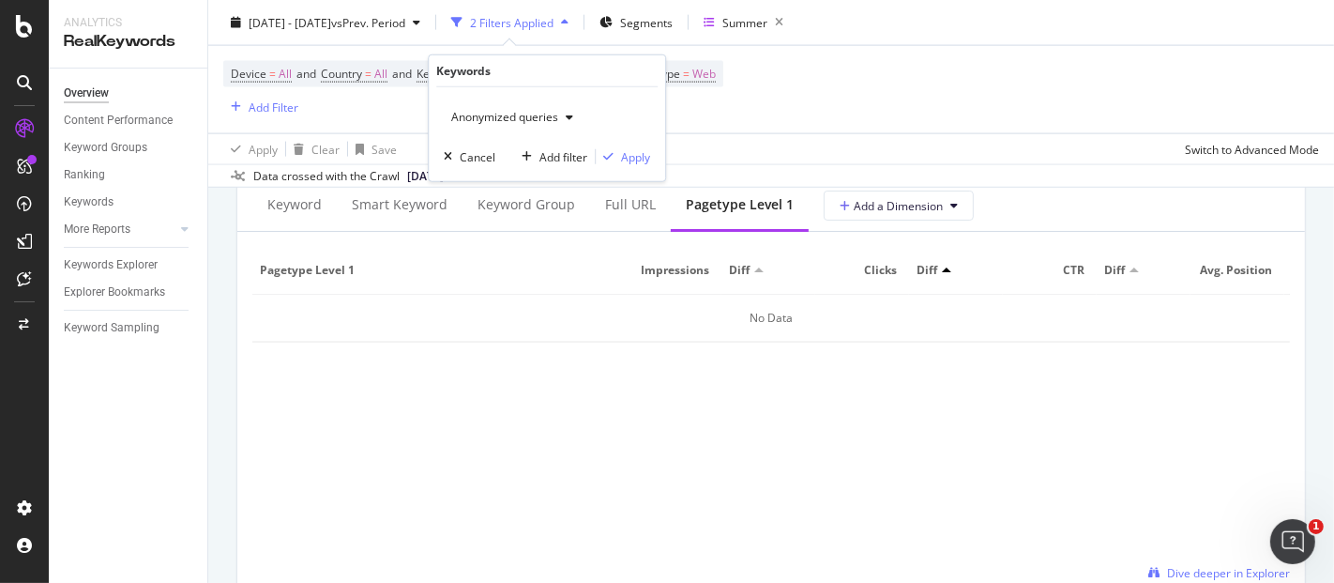
click at [536, 119] on span "Anonymized queries" at bounding box center [501, 117] width 114 height 16
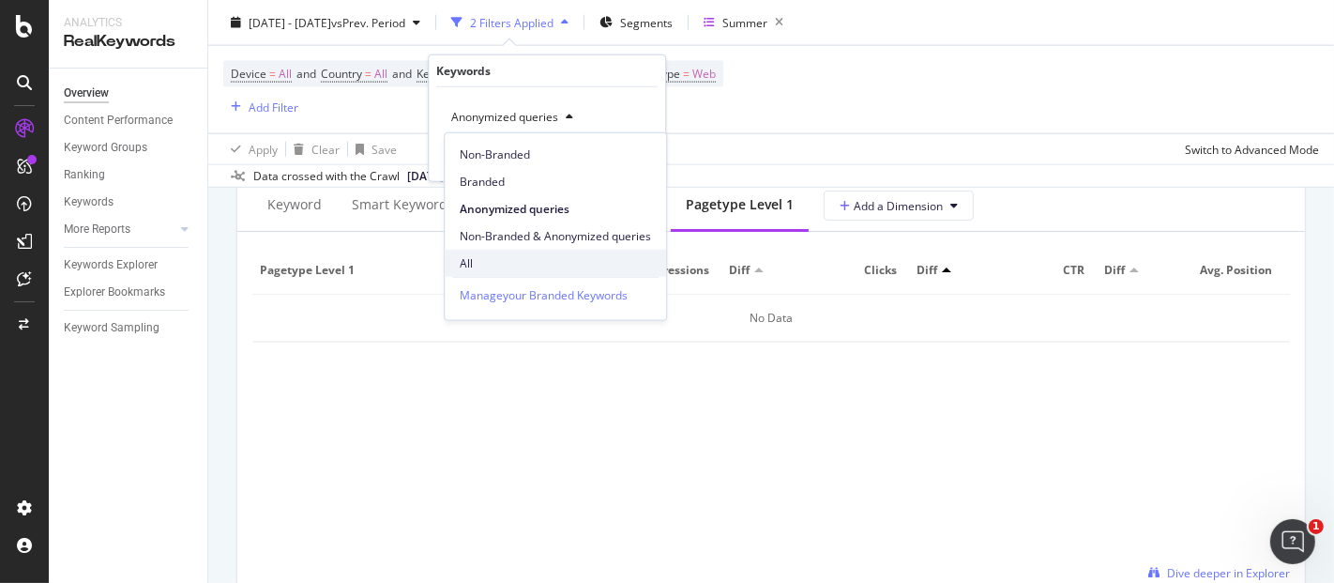
click at [498, 270] on span "All" at bounding box center [555, 262] width 191 height 17
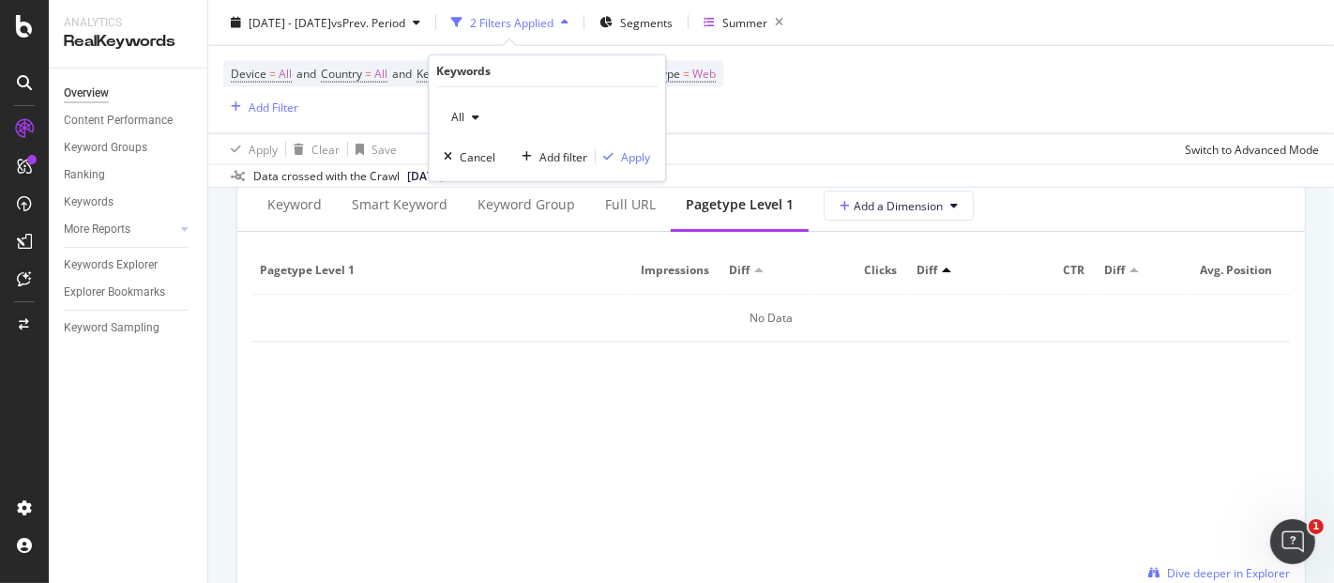
click at [630, 145] on div "All Cancel Add filter Apply" at bounding box center [547, 134] width 236 height 94
click at [627, 148] on div "Apply" at bounding box center [635, 156] width 29 height 16
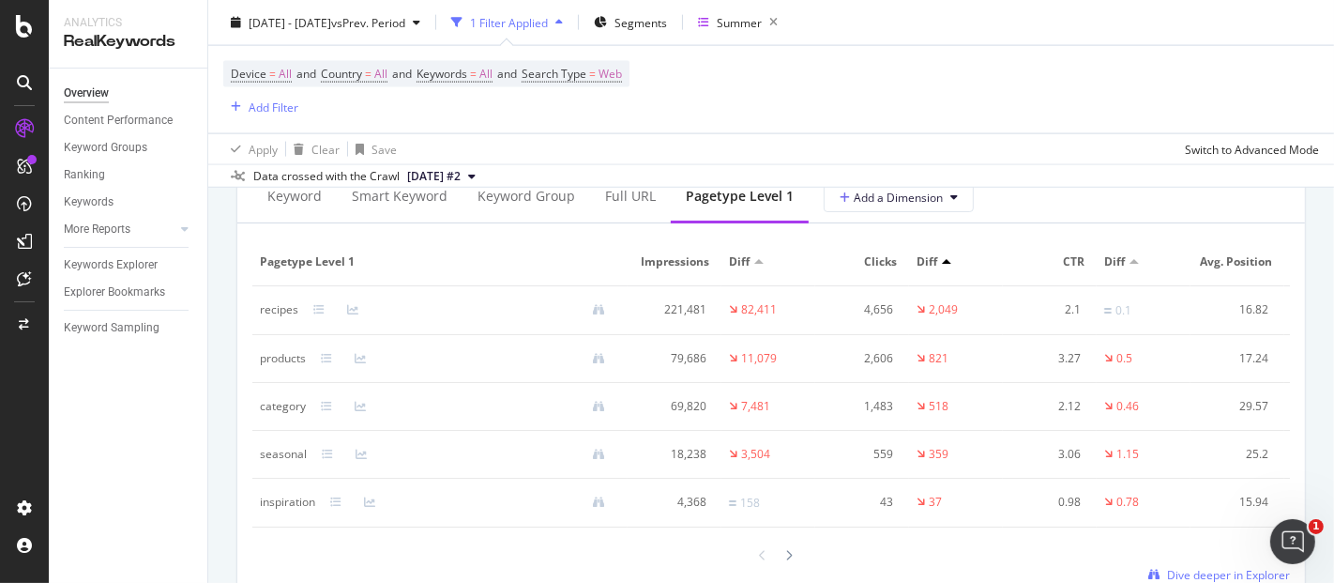
scroll to position [2278, 0]
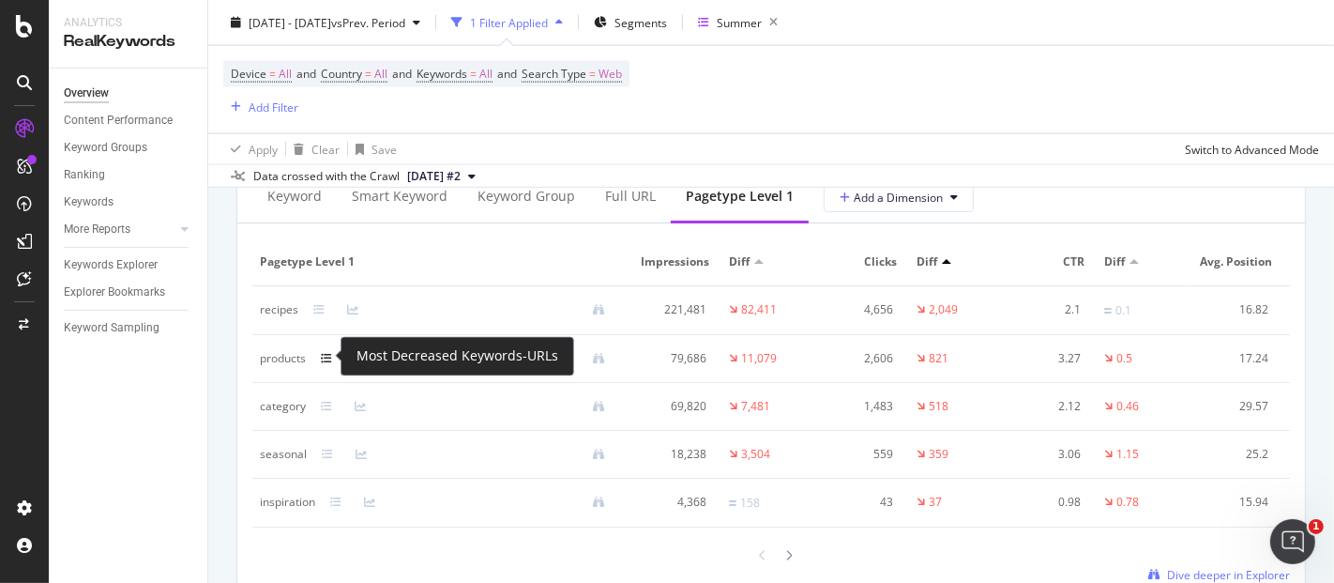
click at [327, 355] on icon at bounding box center [326, 358] width 11 height 11
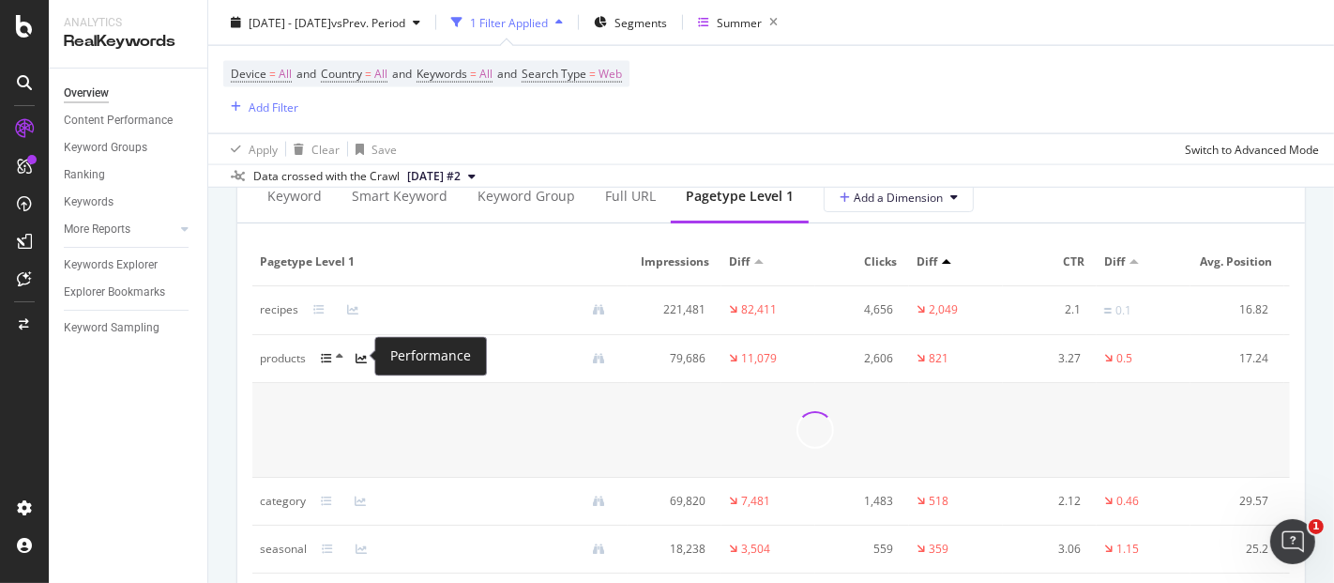
click at [358, 355] on icon at bounding box center [361, 358] width 11 height 11
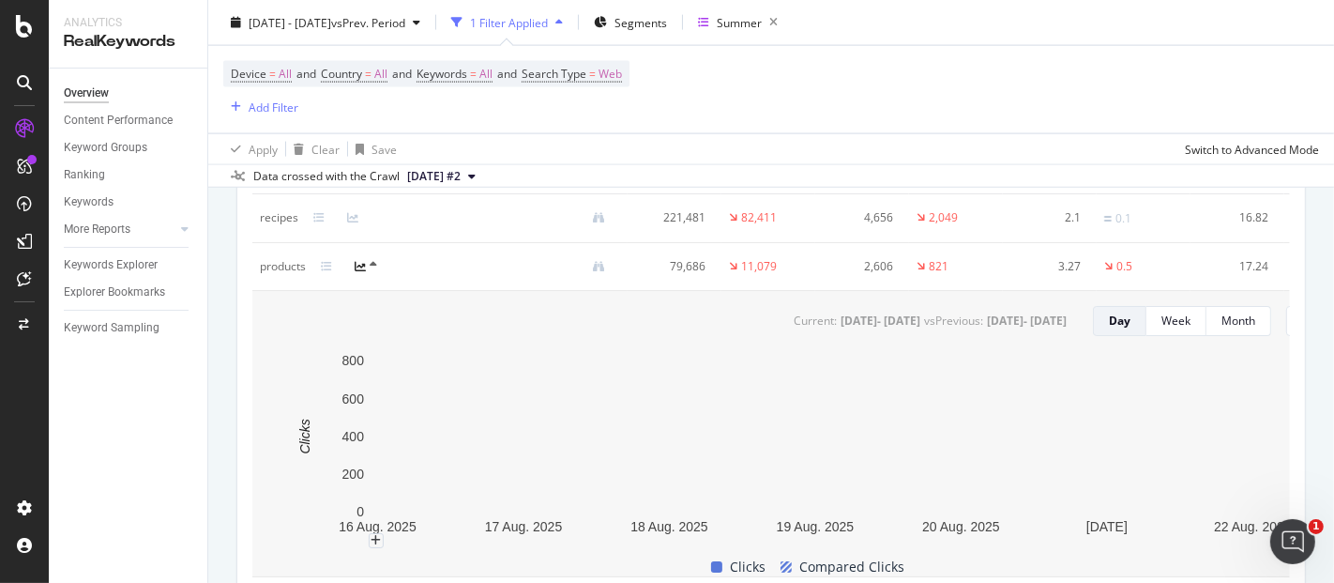
scroll to position [2368, 0]
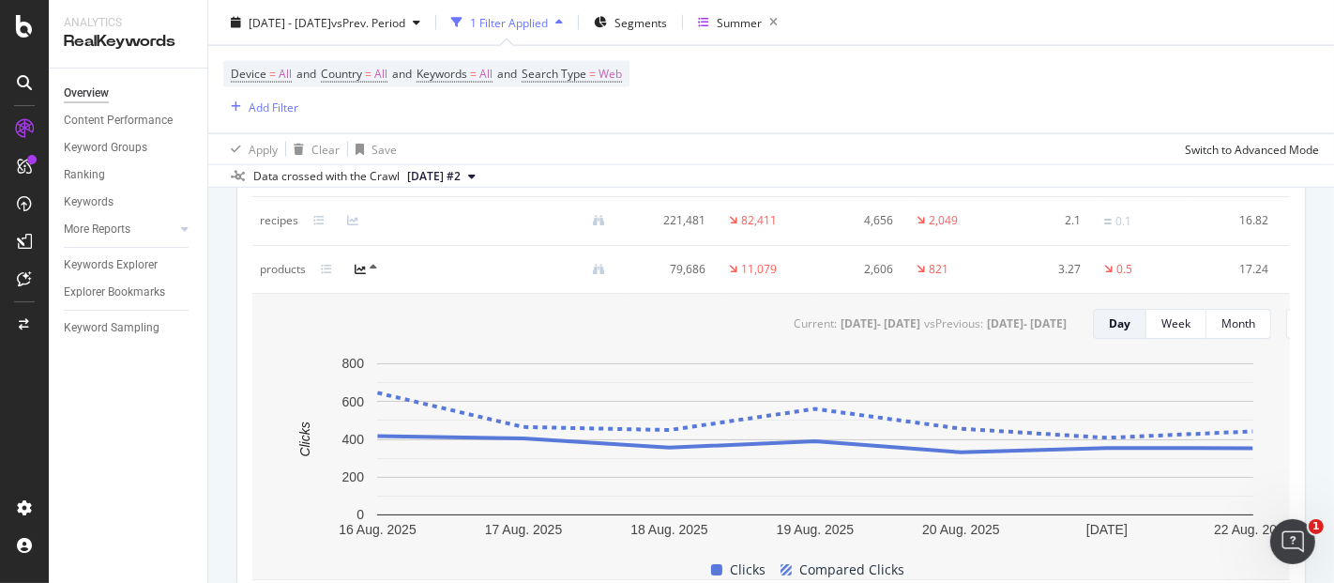
click at [375, 264] on icon at bounding box center [374, 267] width 8 height 11
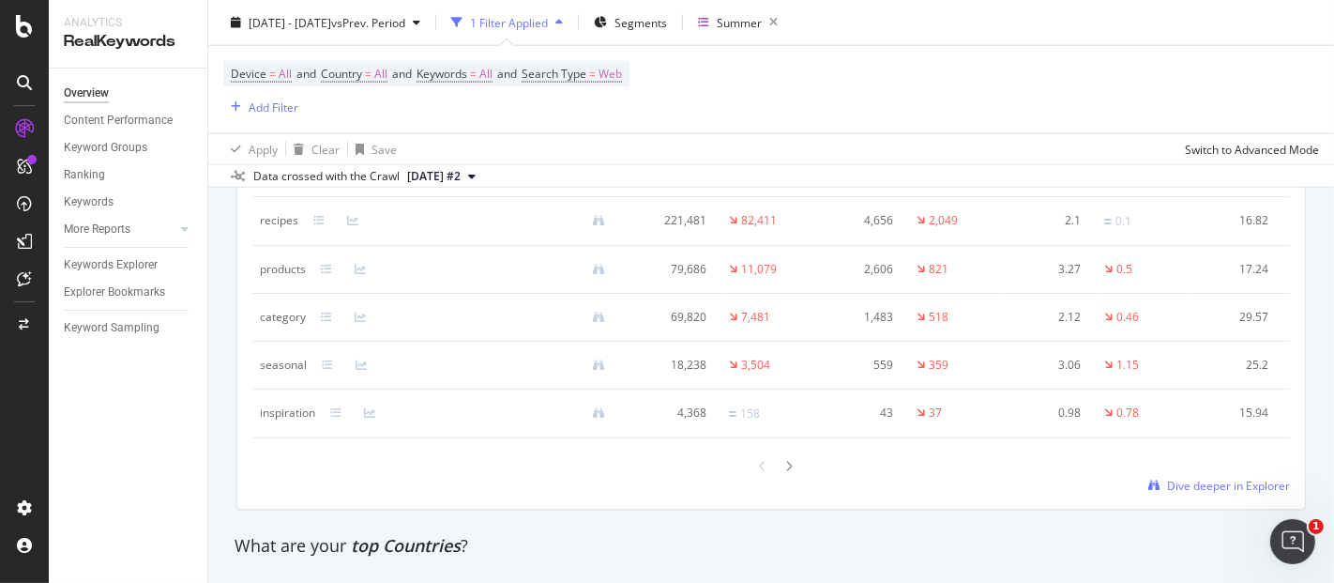
click at [282, 312] on div "category" at bounding box center [283, 317] width 46 height 17
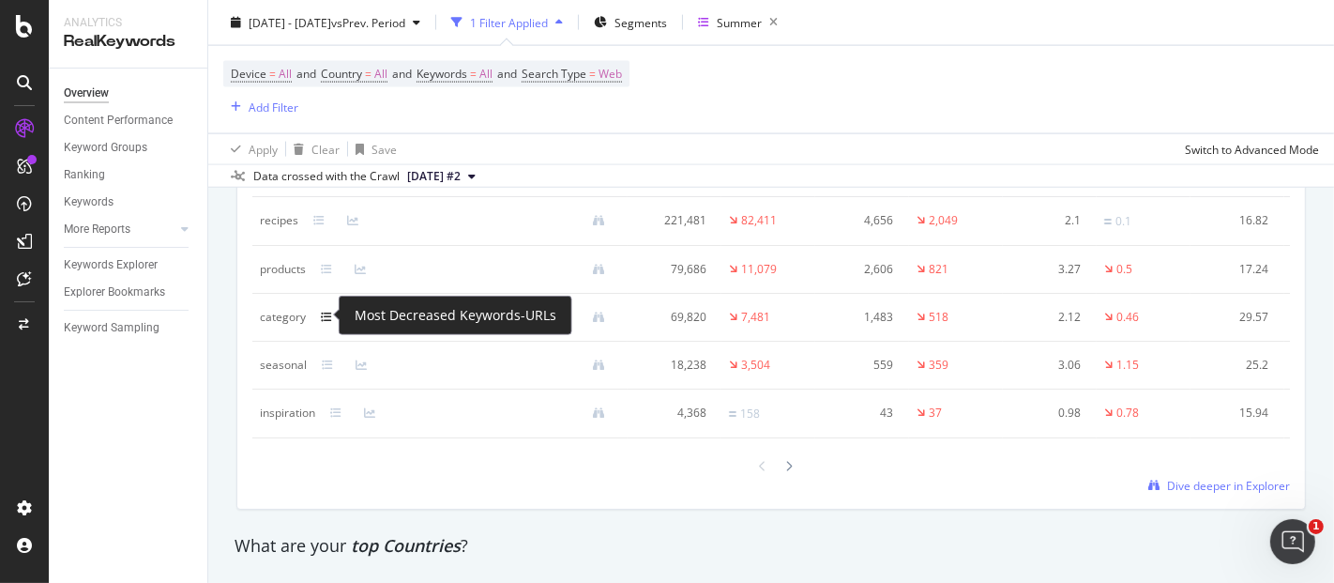
click at [322, 312] on icon at bounding box center [326, 317] width 11 height 11
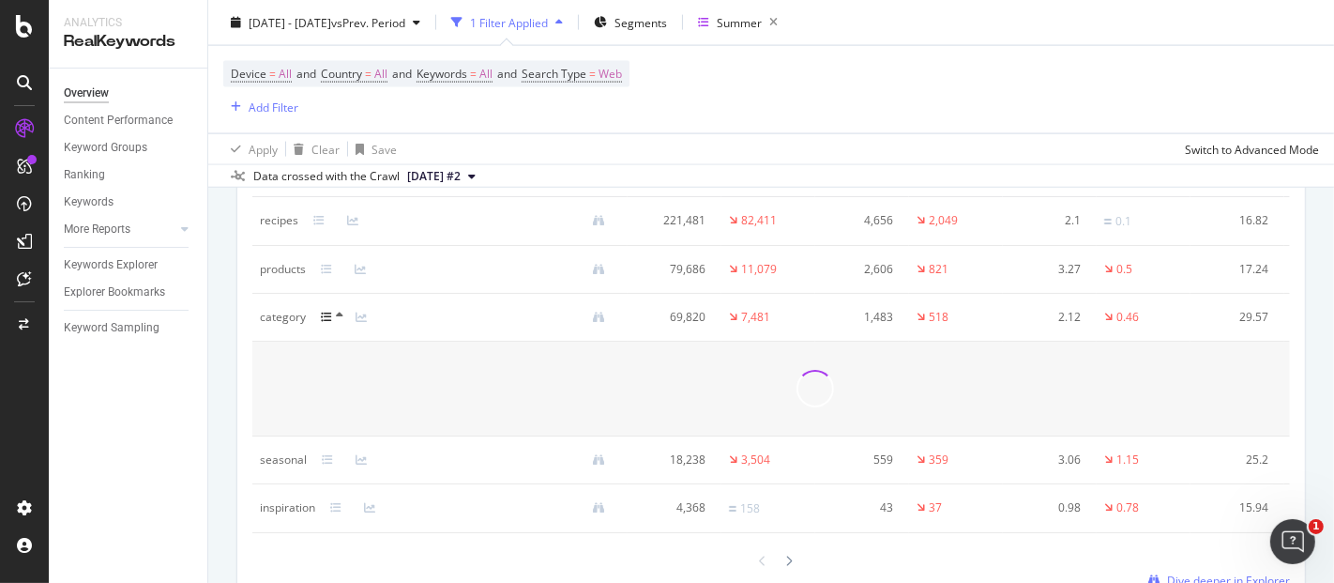
scroll to position [2318, 0]
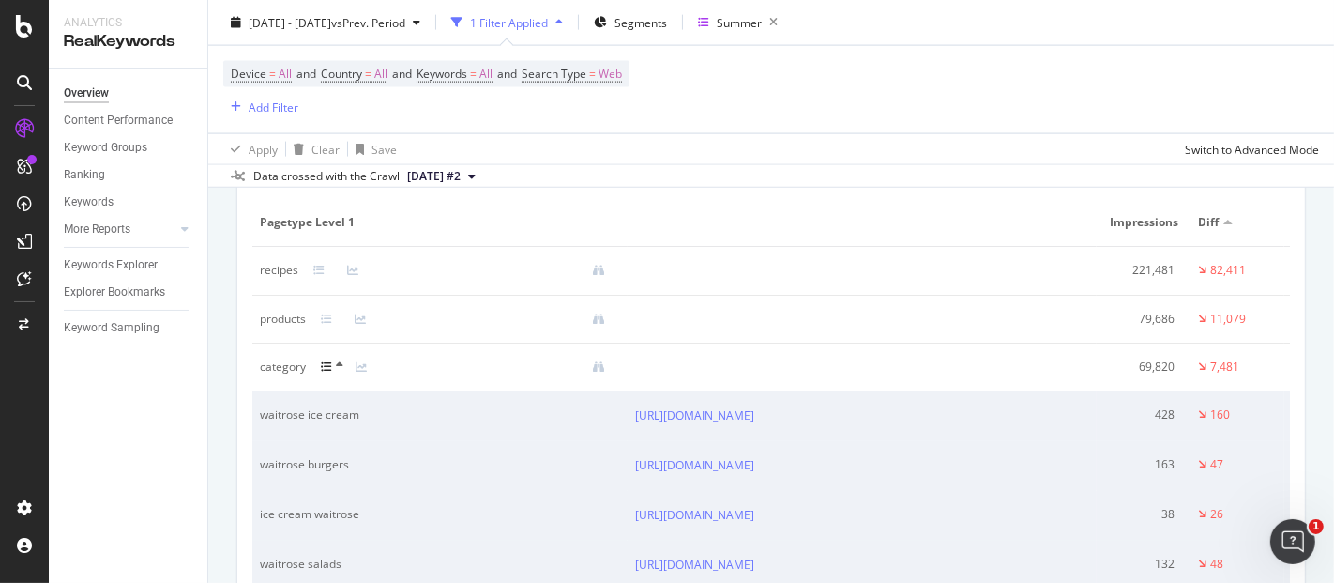
click at [337, 365] on icon at bounding box center [340, 364] width 8 height 11
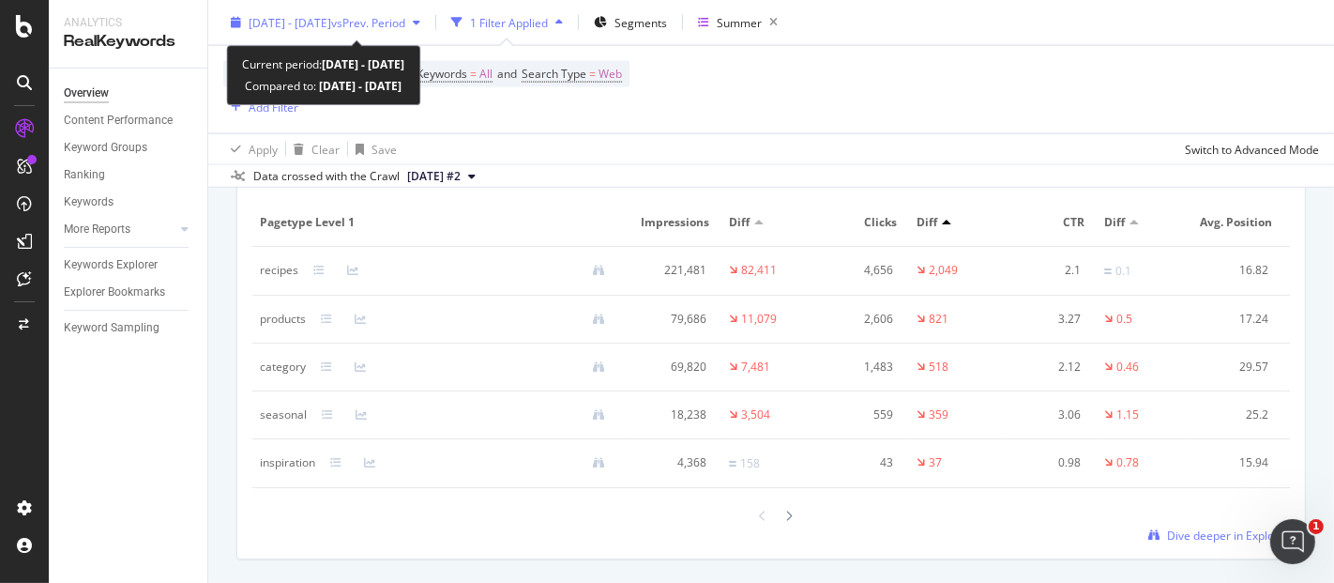
click at [396, 30] on div "[DATE] - [DATE] vs Prev. Period" at bounding box center [327, 22] width 157 height 16
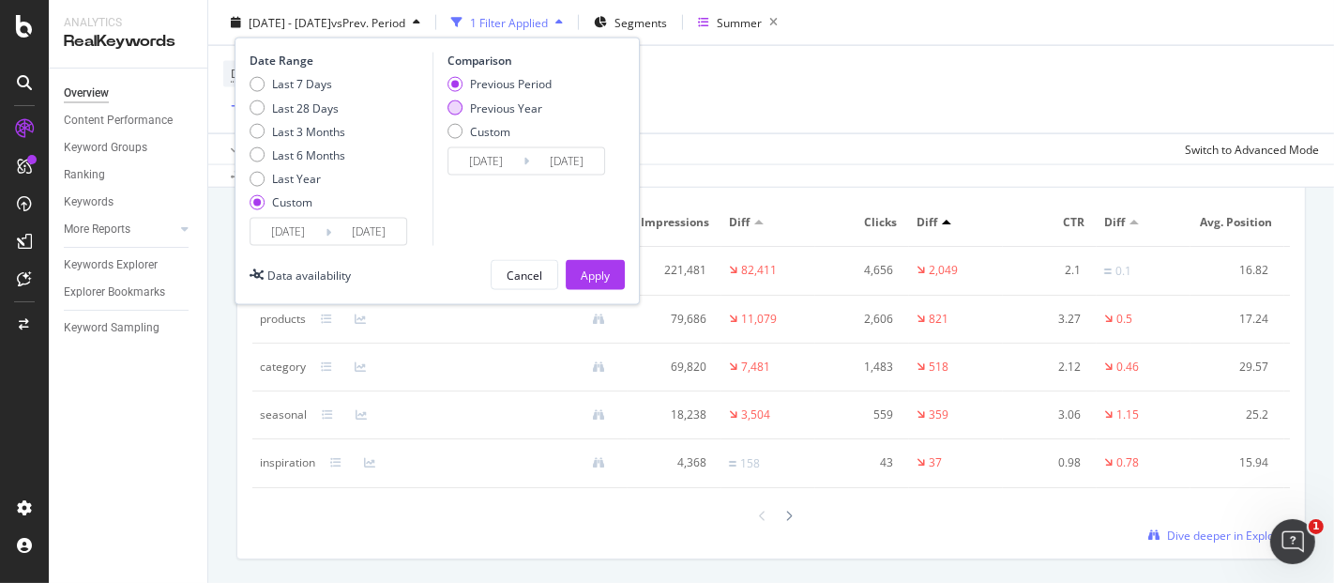
click at [496, 111] on div "Previous Year" at bounding box center [506, 107] width 72 height 16
type input "[DATE]"
click at [587, 277] on div "Apply" at bounding box center [595, 275] width 29 height 16
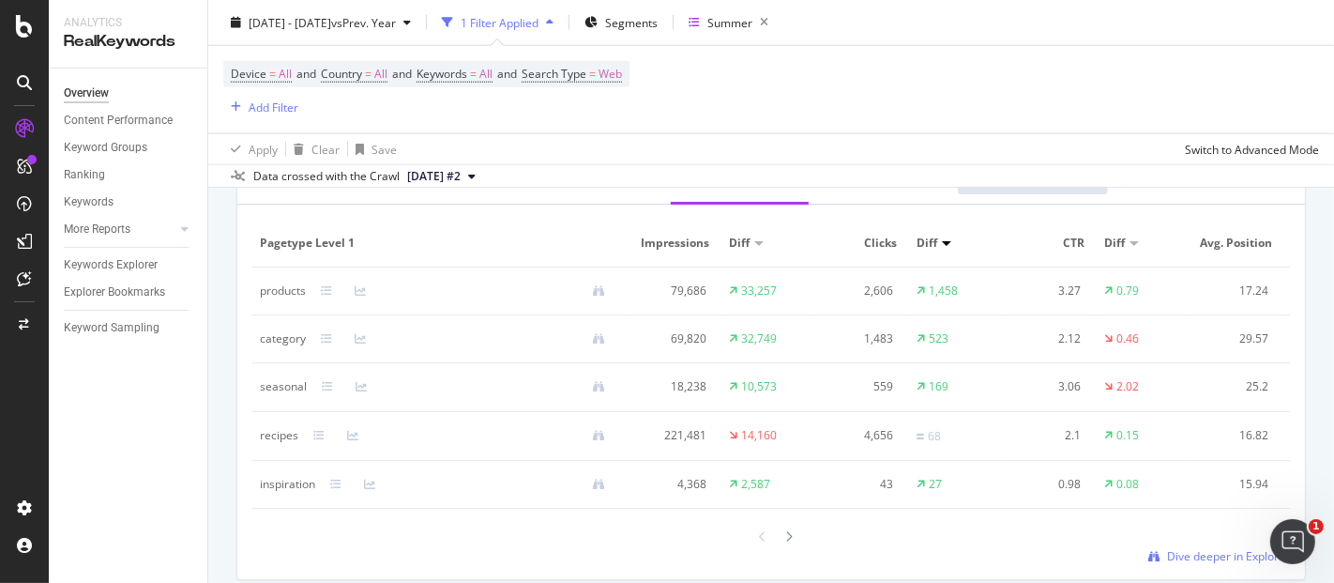
scroll to position [1769, 0]
